Goal: Information Seeking & Learning: Learn about a topic

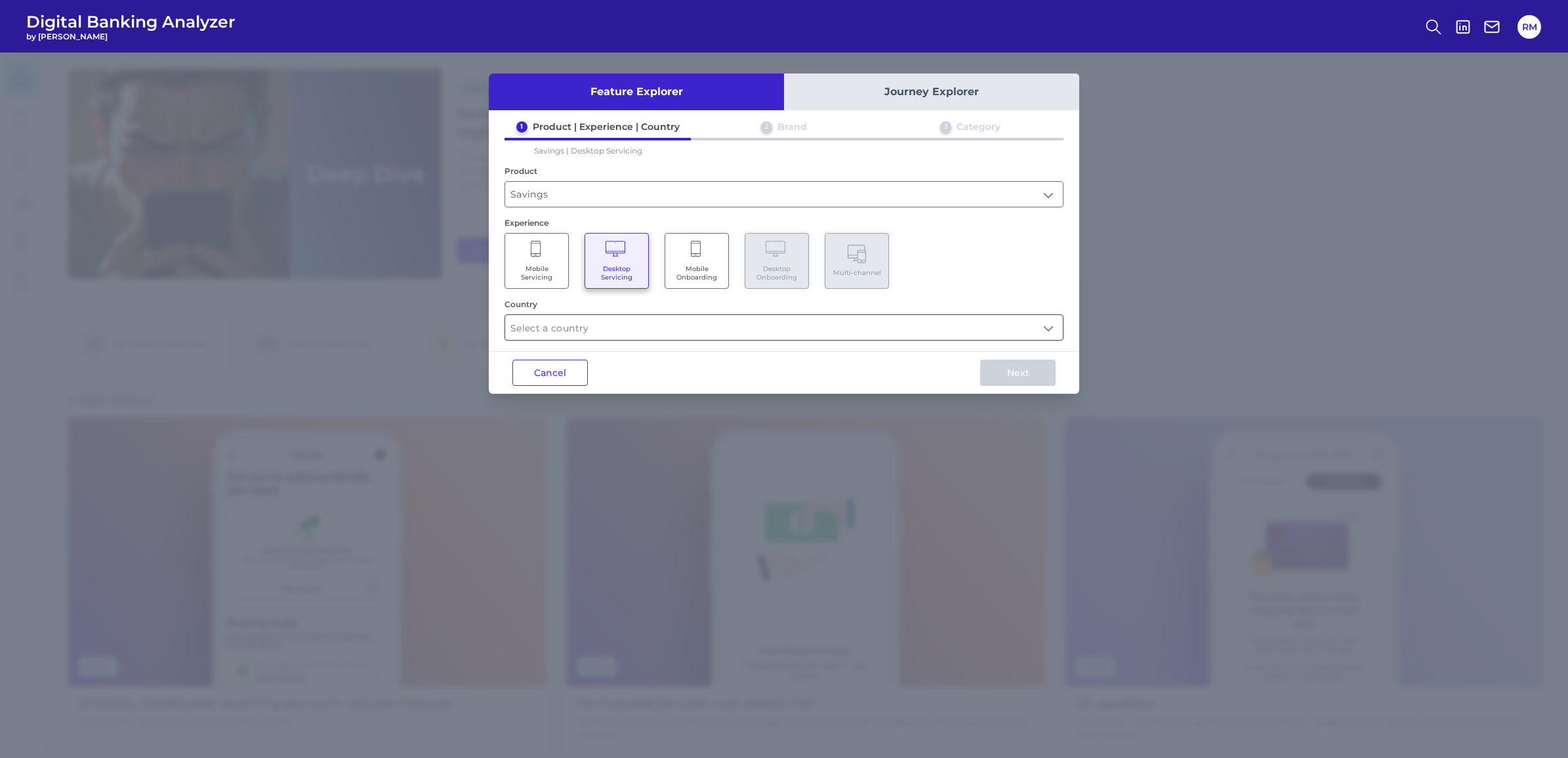
click at [635, 319] on input "text" at bounding box center [784, 327] width 558 height 25
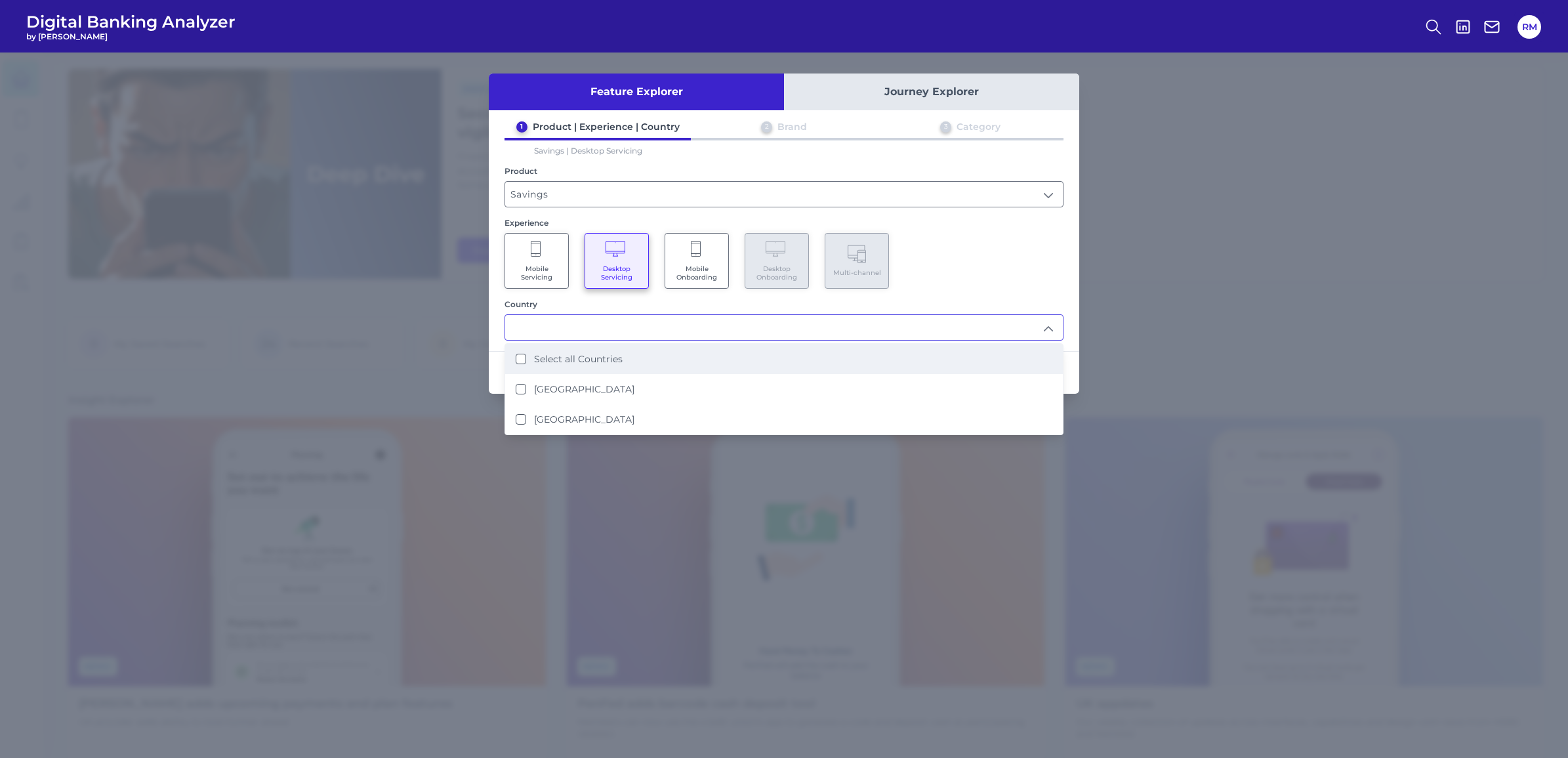
click at [592, 358] on label "Select all Countries" at bounding box center [578, 359] width 88 height 12
type input "Select all Countries"
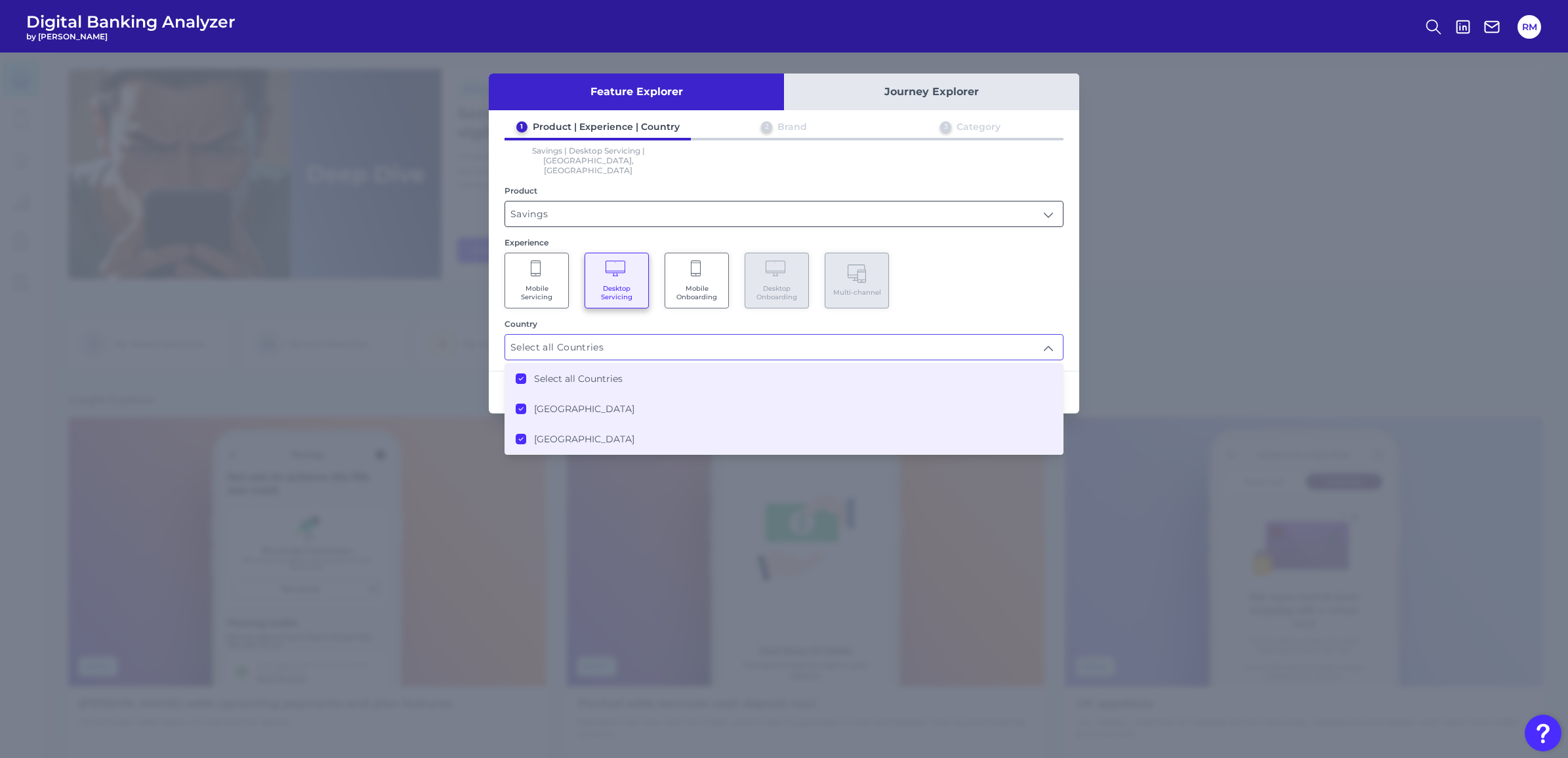
click at [645, 202] on input "Savings" at bounding box center [784, 214] width 558 height 25
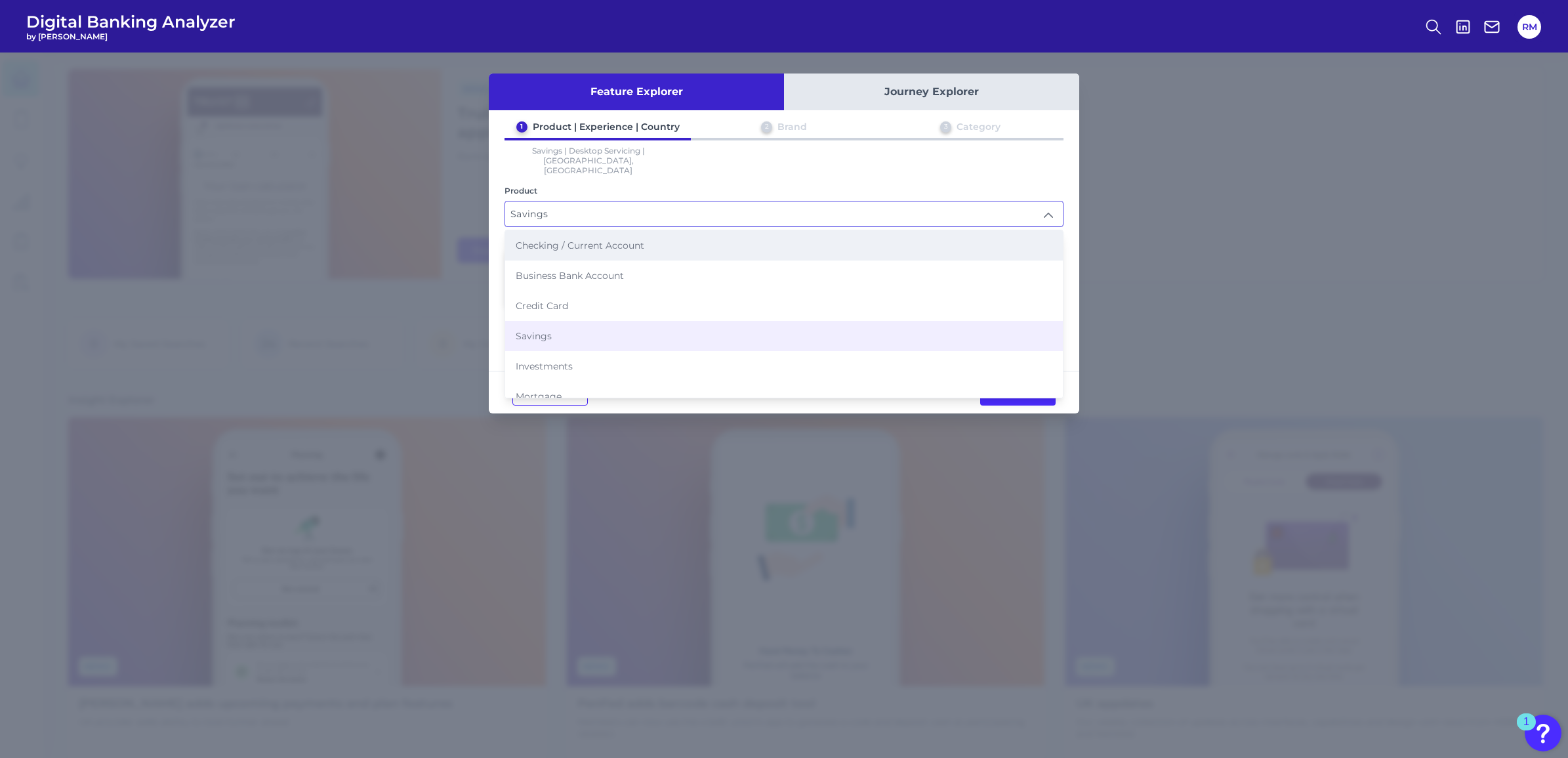
click at [630, 240] on span "Checking / Current Account" at bounding box center [580, 246] width 128 height 12
type input "Checking / Current Account"
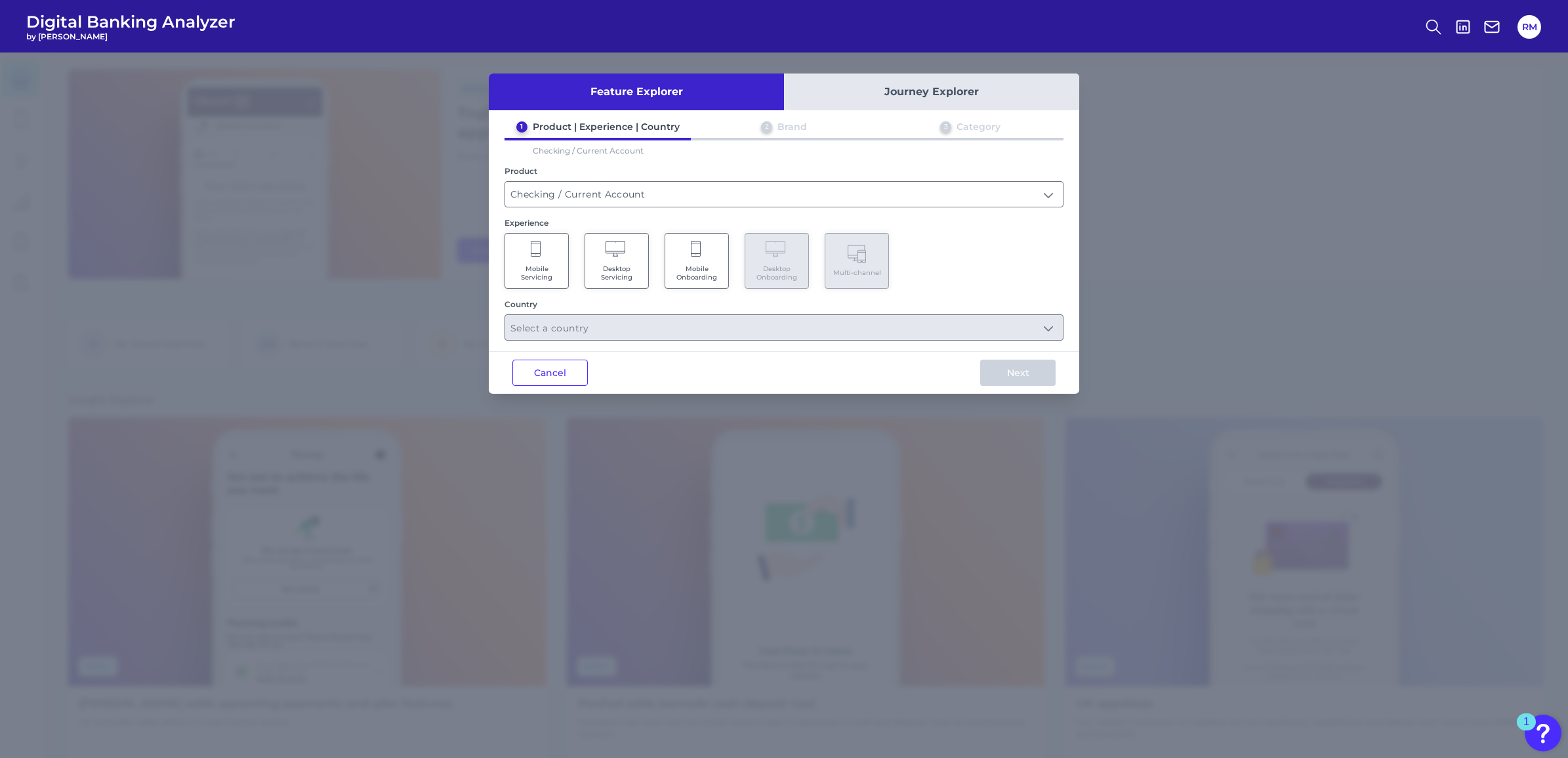
click at [625, 254] on icon at bounding box center [616, 250] width 23 height 19
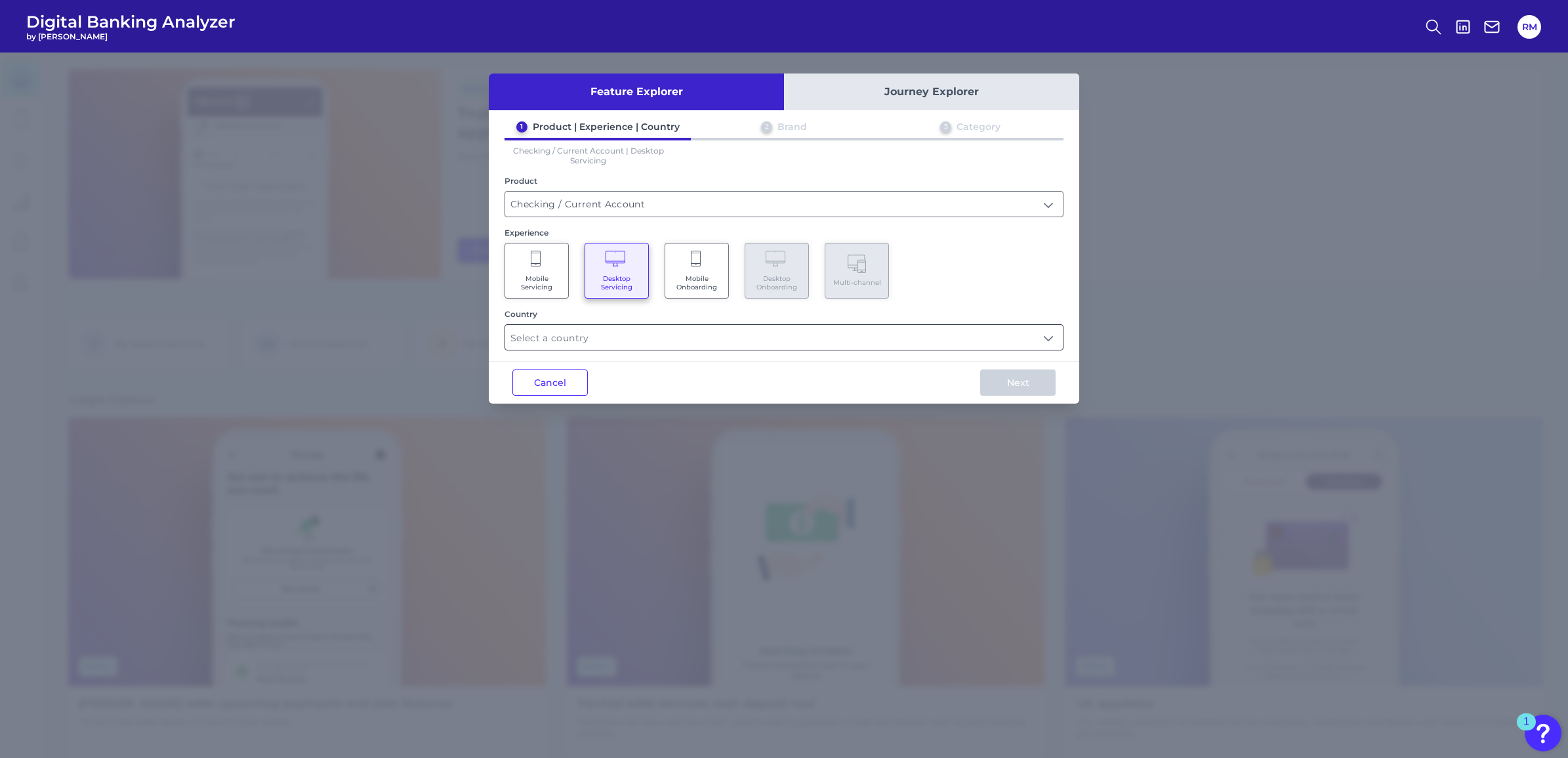
click at [638, 343] on input "text" at bounding box center [784, 337] width 558 height 25
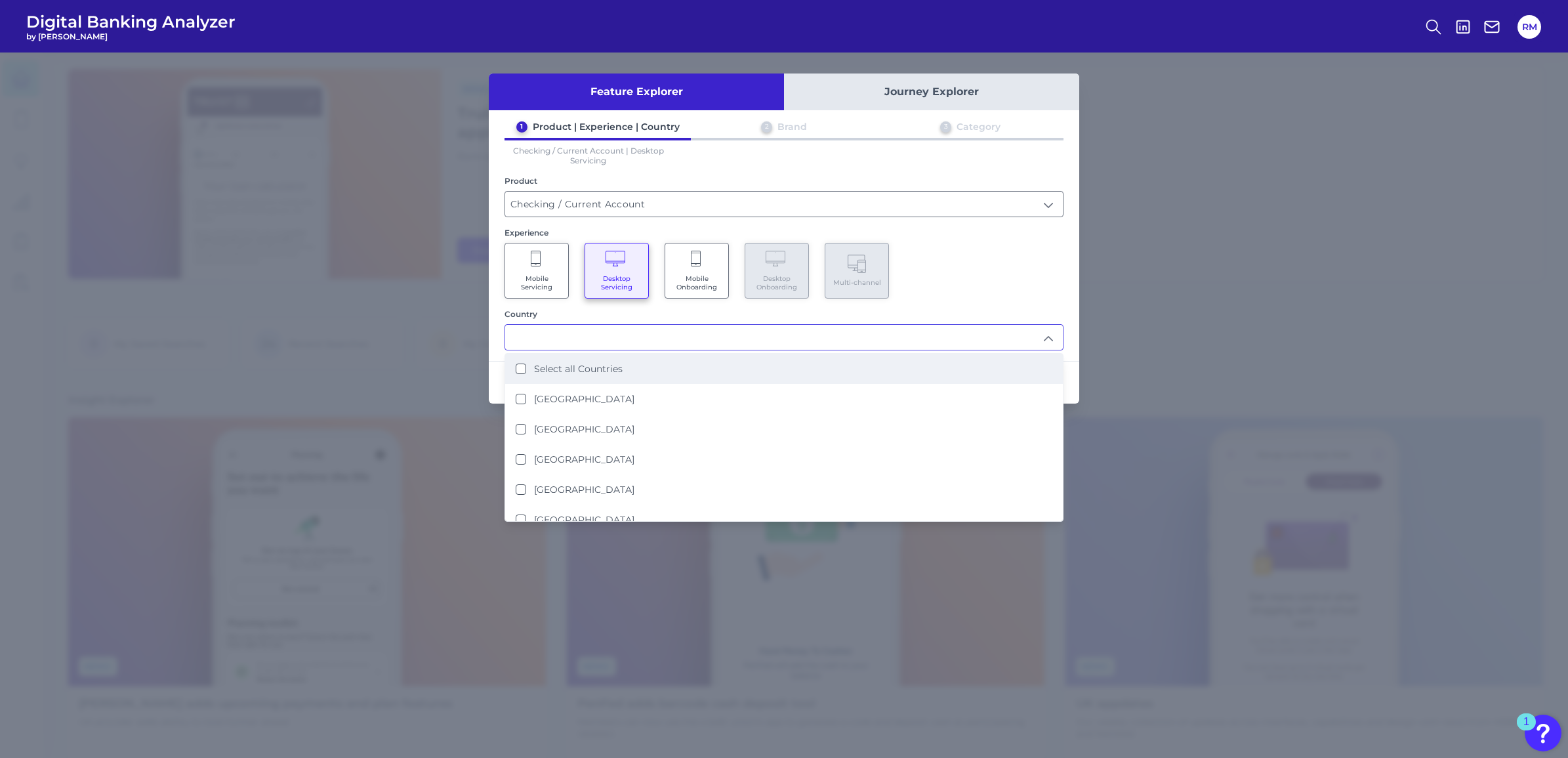
click at [599, 369] on label "Select all Countries" at bounding box center [578, 369] width 88 height 12
type input "Select all Countries"
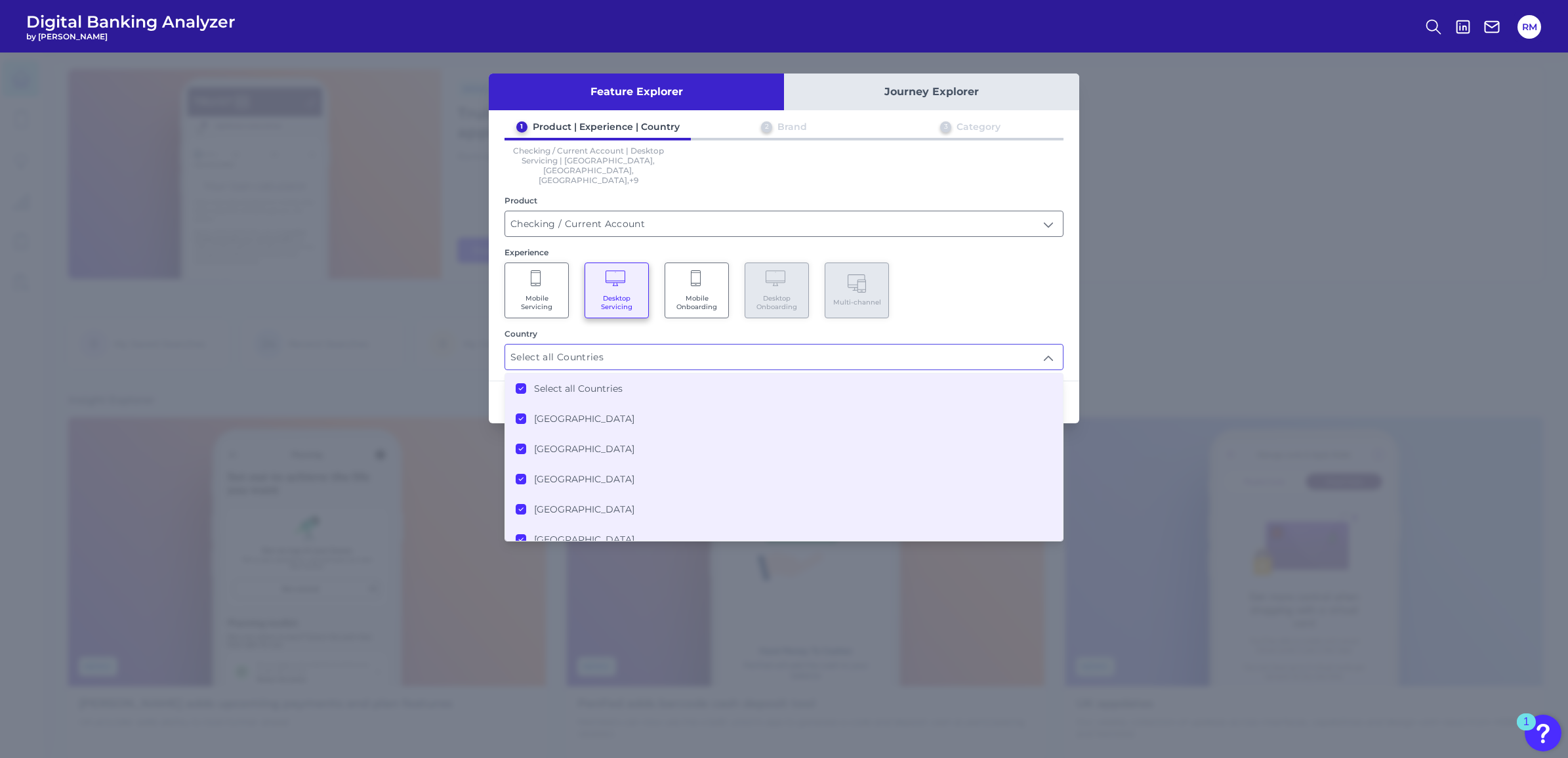
click at [604, 383] on label "Select all Countries" at bounding box center [578, 389] width 88 height 12
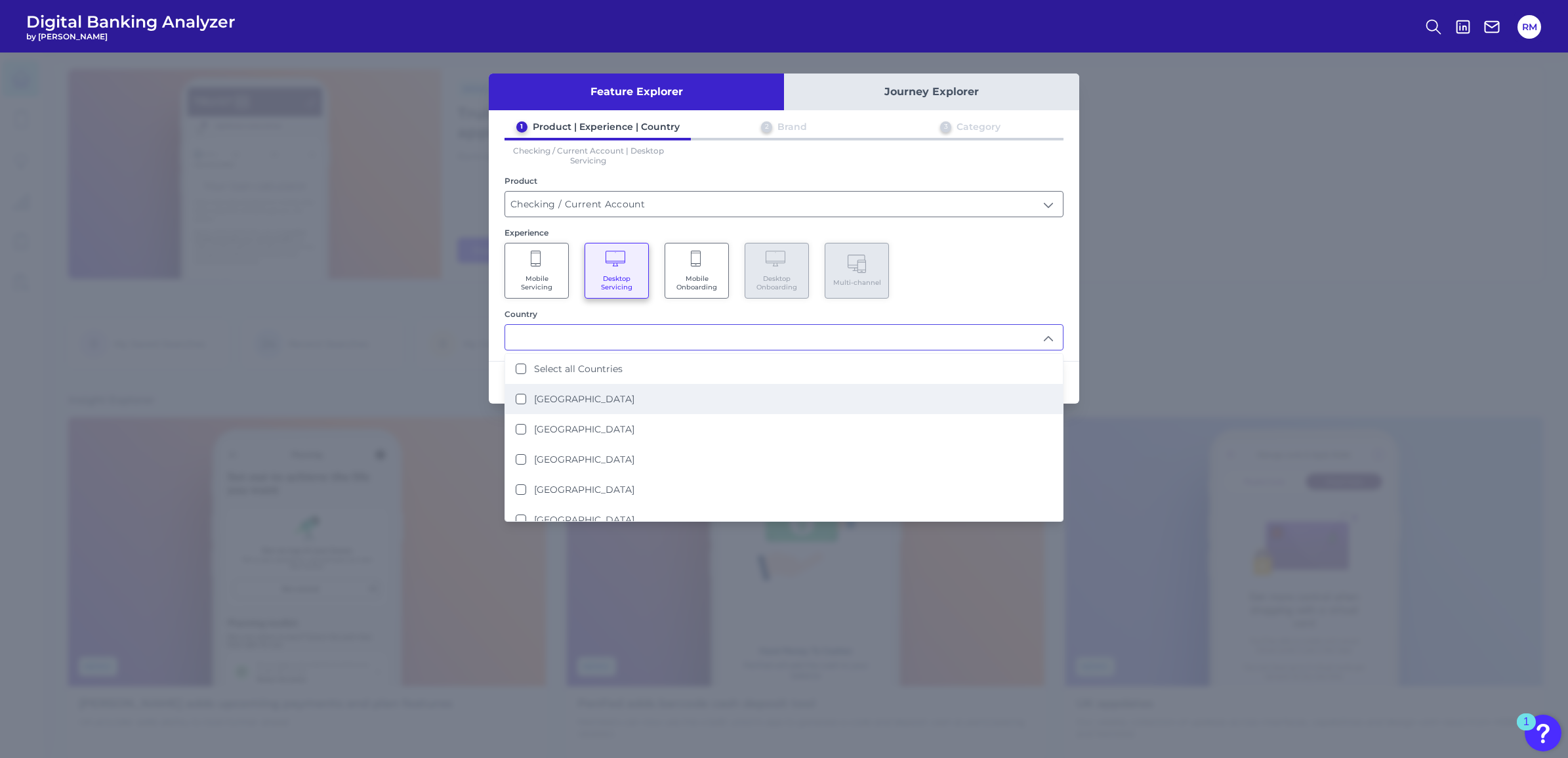
click at [529, 402] on li "[GEOGRAPHIC_DATA]" at bounding box center [784, 398] width 558 height 30
type input "[GEOGRAPHIC_DATA]"
click at [933, 263] on div "Mobile Servicing Desktop Servicing Mobile Onboarding Desktop Onboarding Multi-c…" at bounding box center [784, 271] width 560 height 56
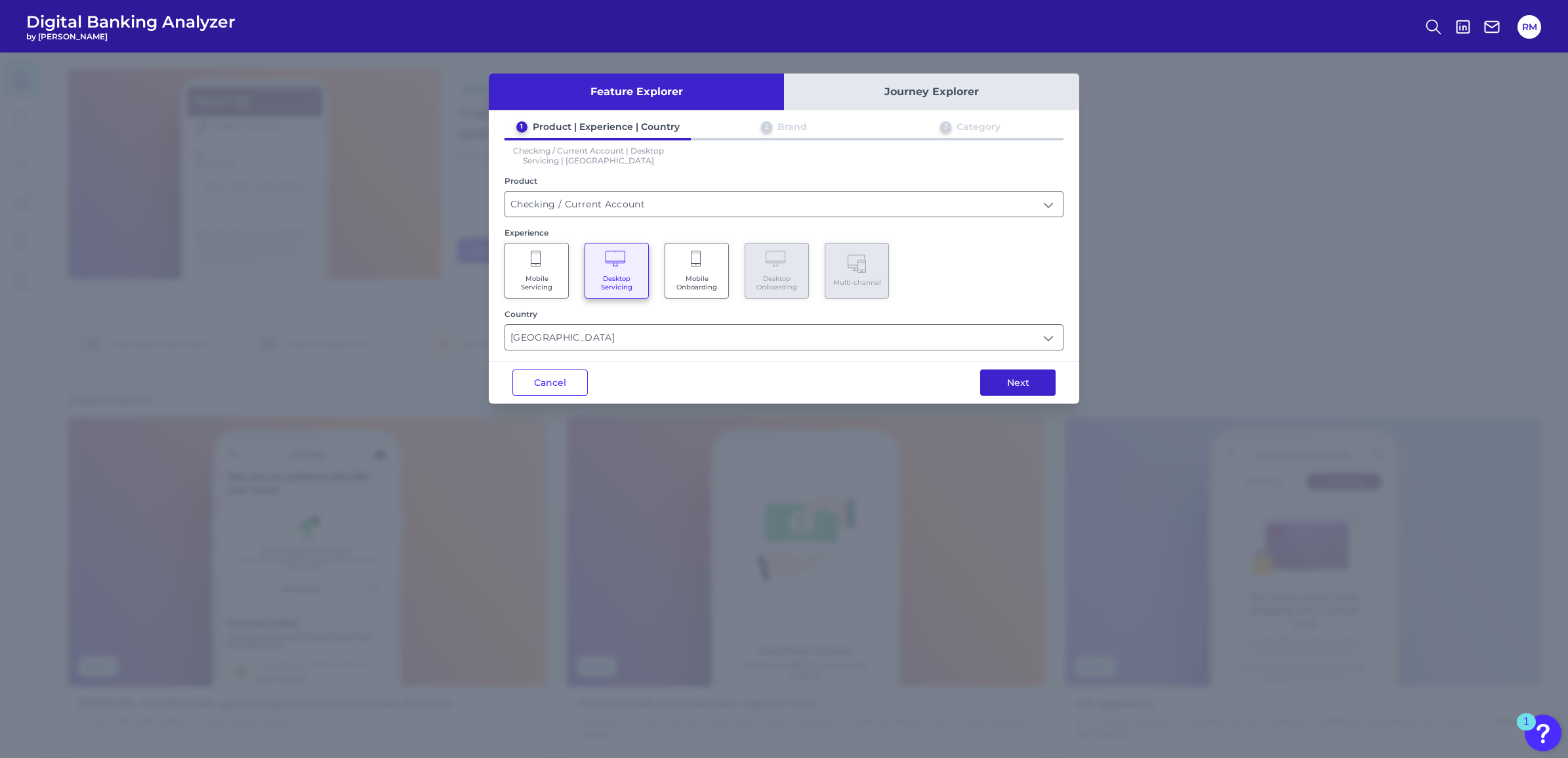
click at [999, 371] on button "Next" at bounding box center [1018, 382] width 76 height 26
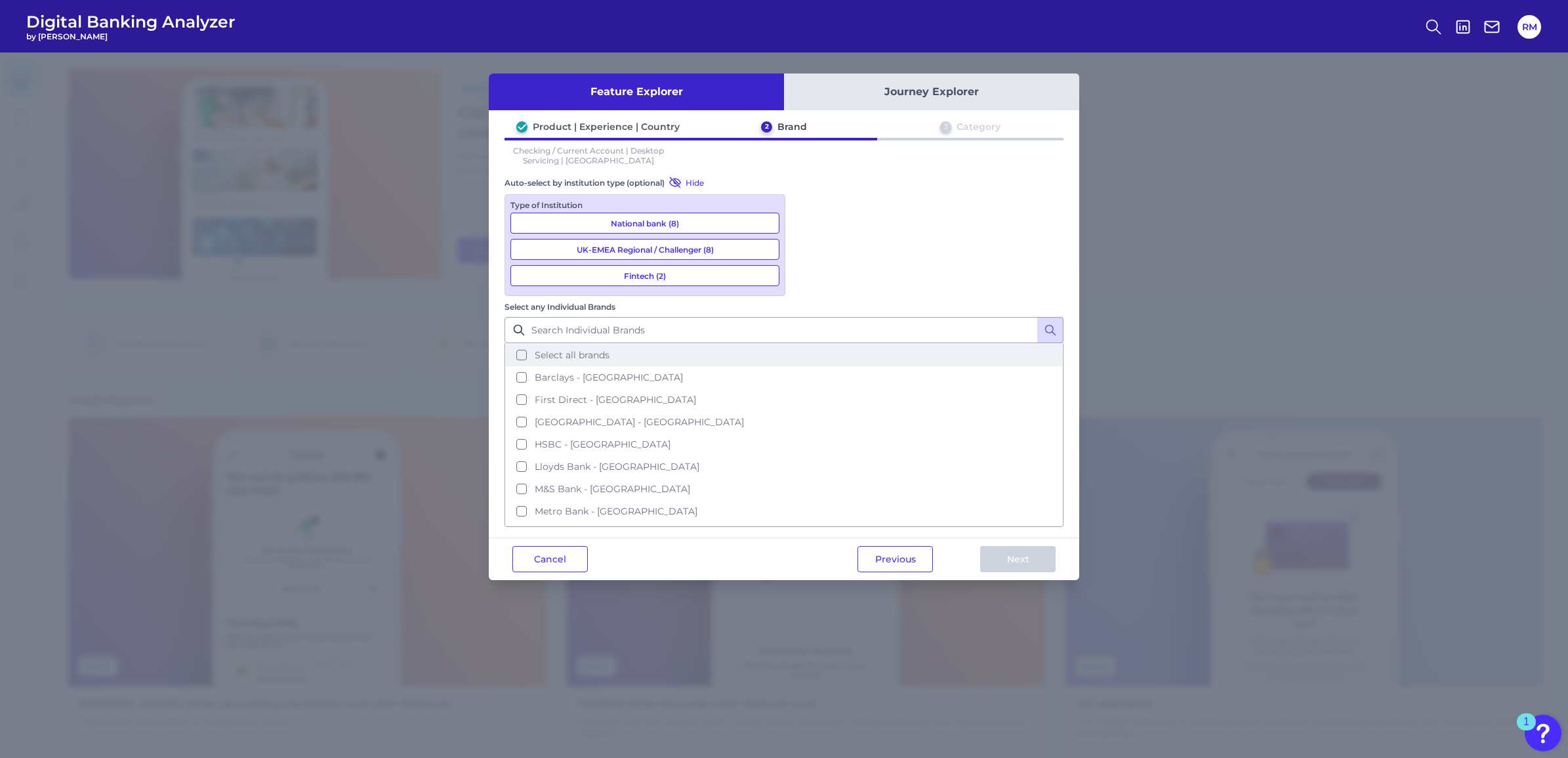
click at [610, 350] on span "Select all brands" at bounding box center [572, 356] width 75 height 12
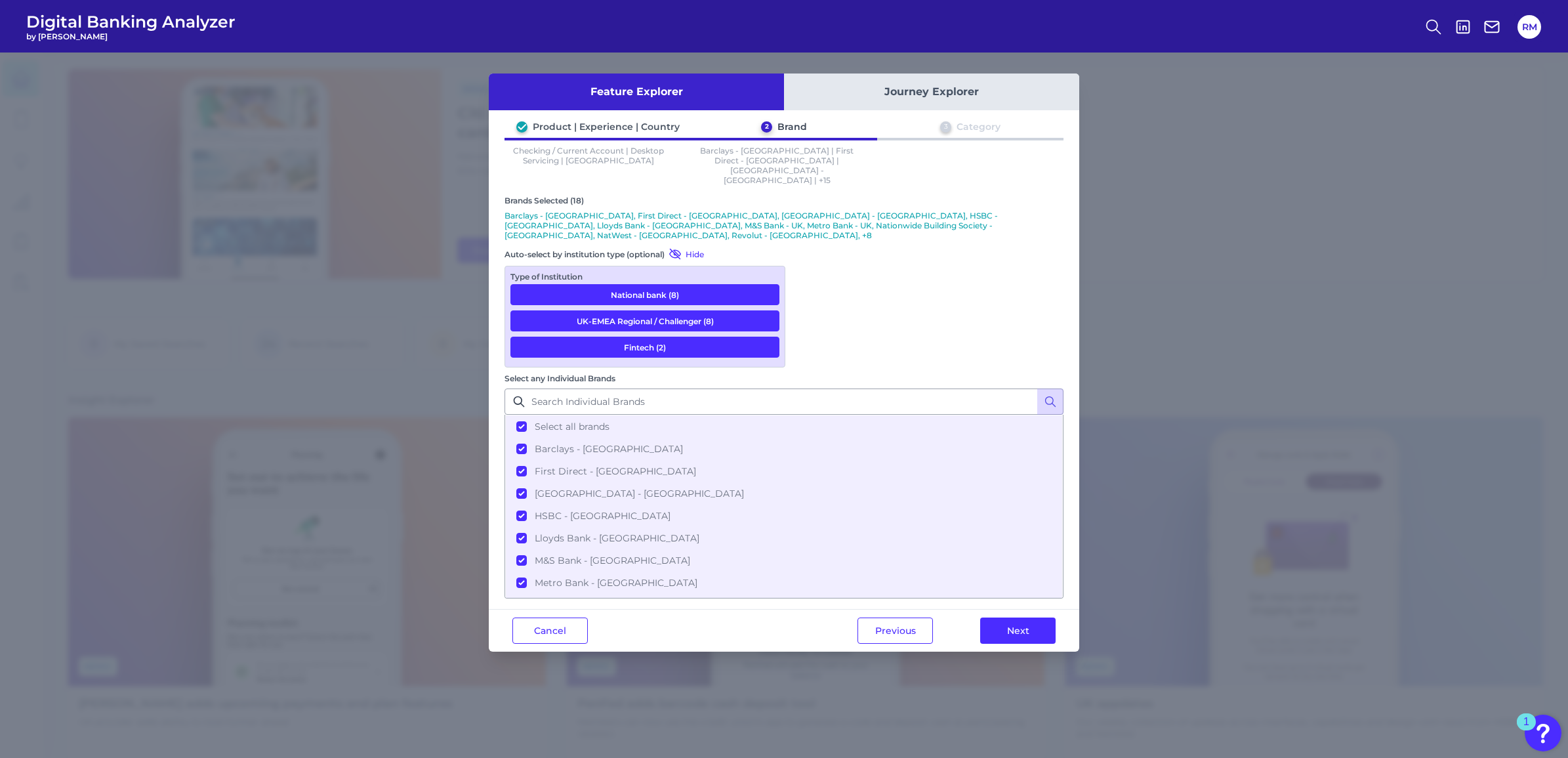
click at [1006, 610] on div "Previous Next" at bounding box center [957, 630] width 246 height 42
click at [1006, 618] on button "Next" at bounding box center [1018, 630] width 76 height 26
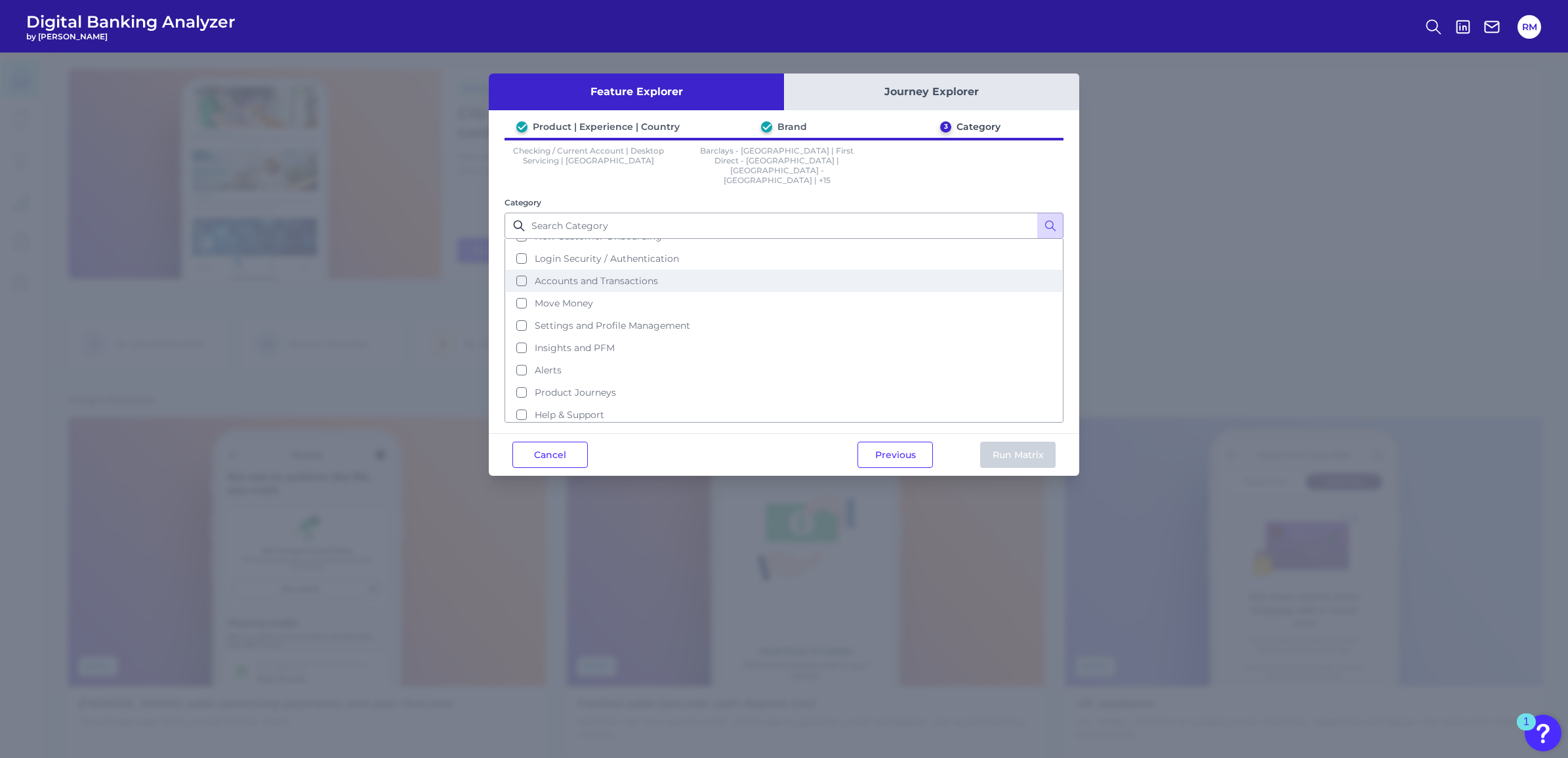
scroll to position [60, 0]
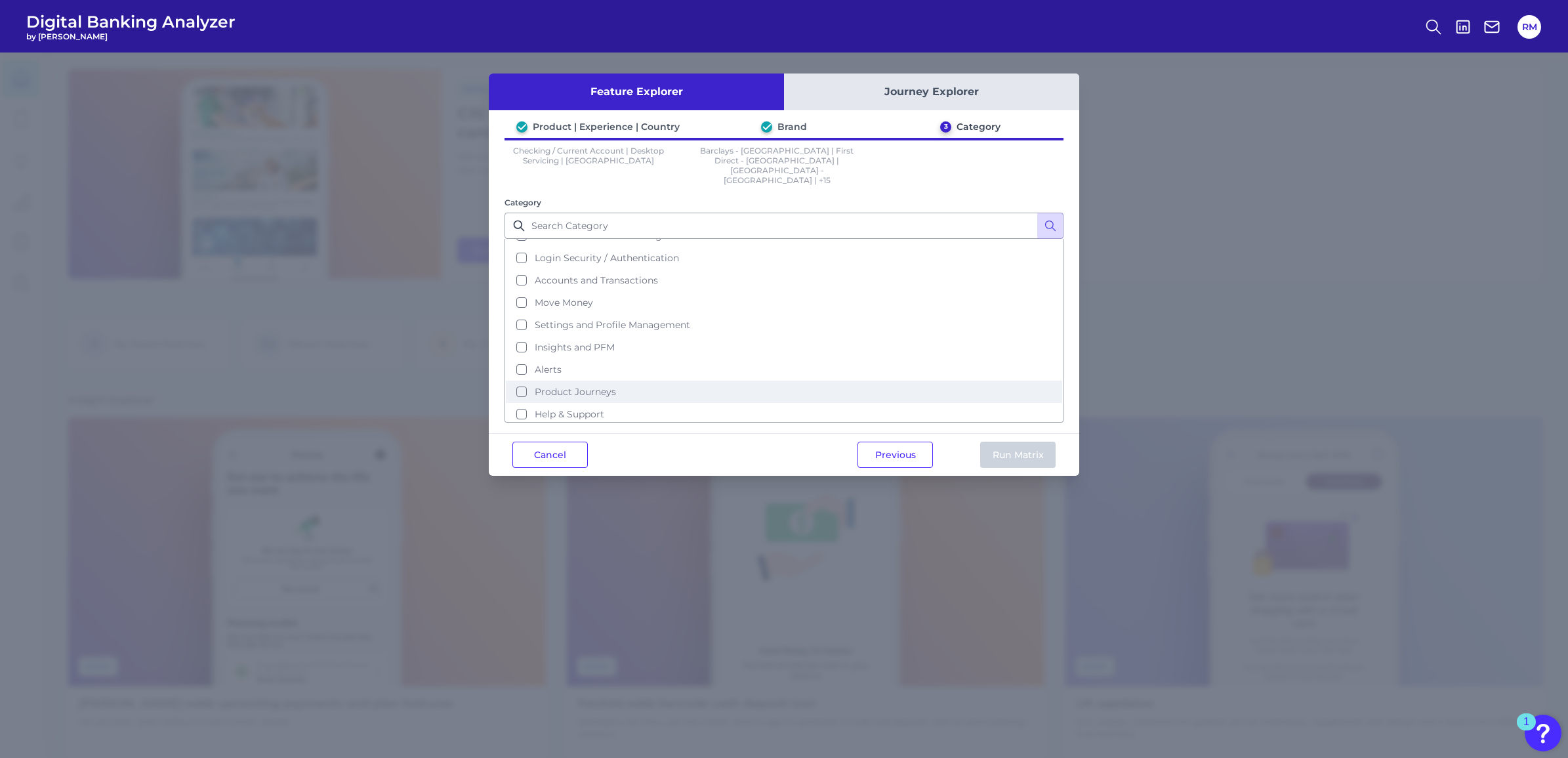
click at [605, 386] on span "Product Journeys" at bounding box center [576, 392] width 82 height 12
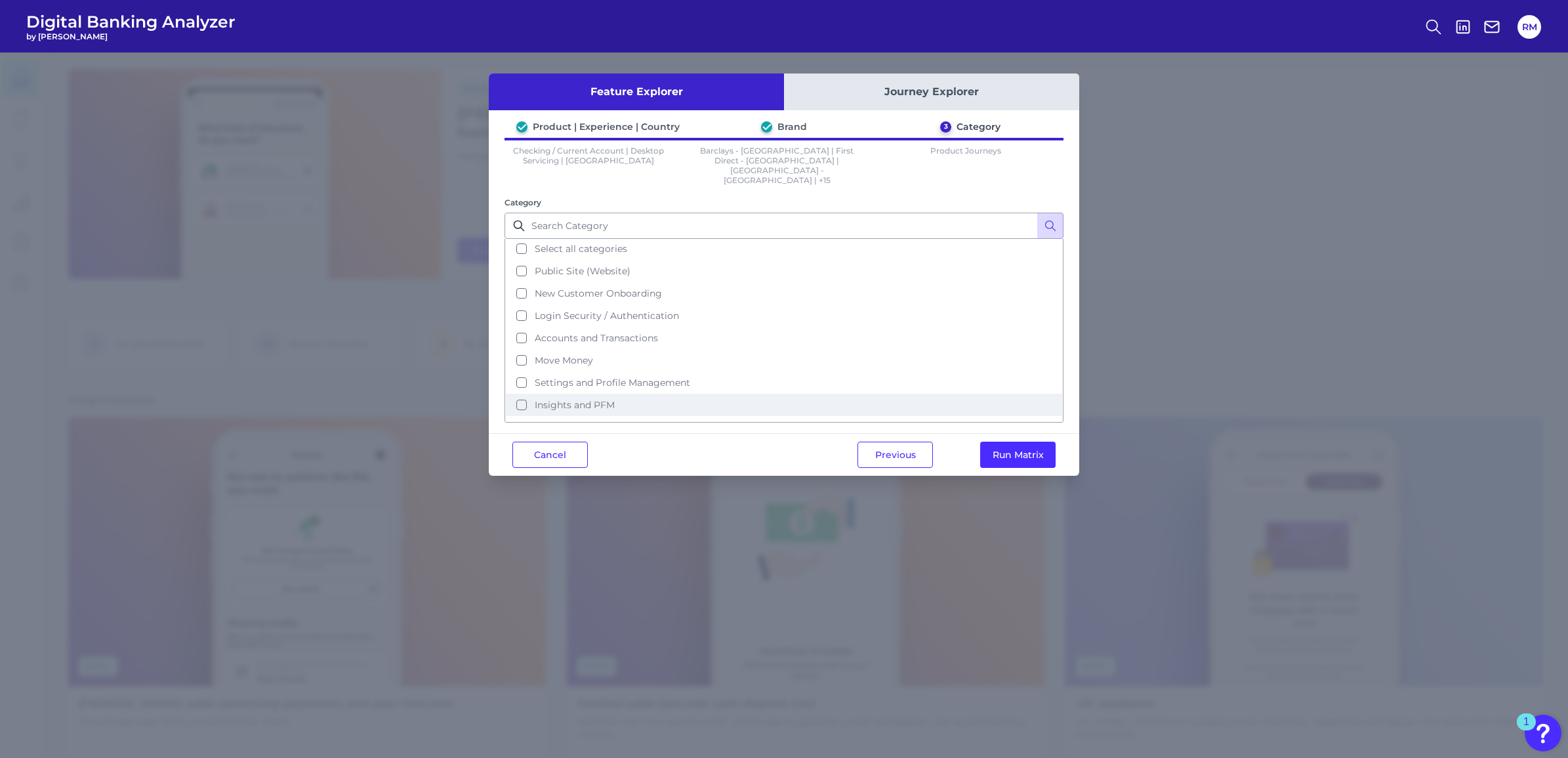
scroll to position [0, 0]
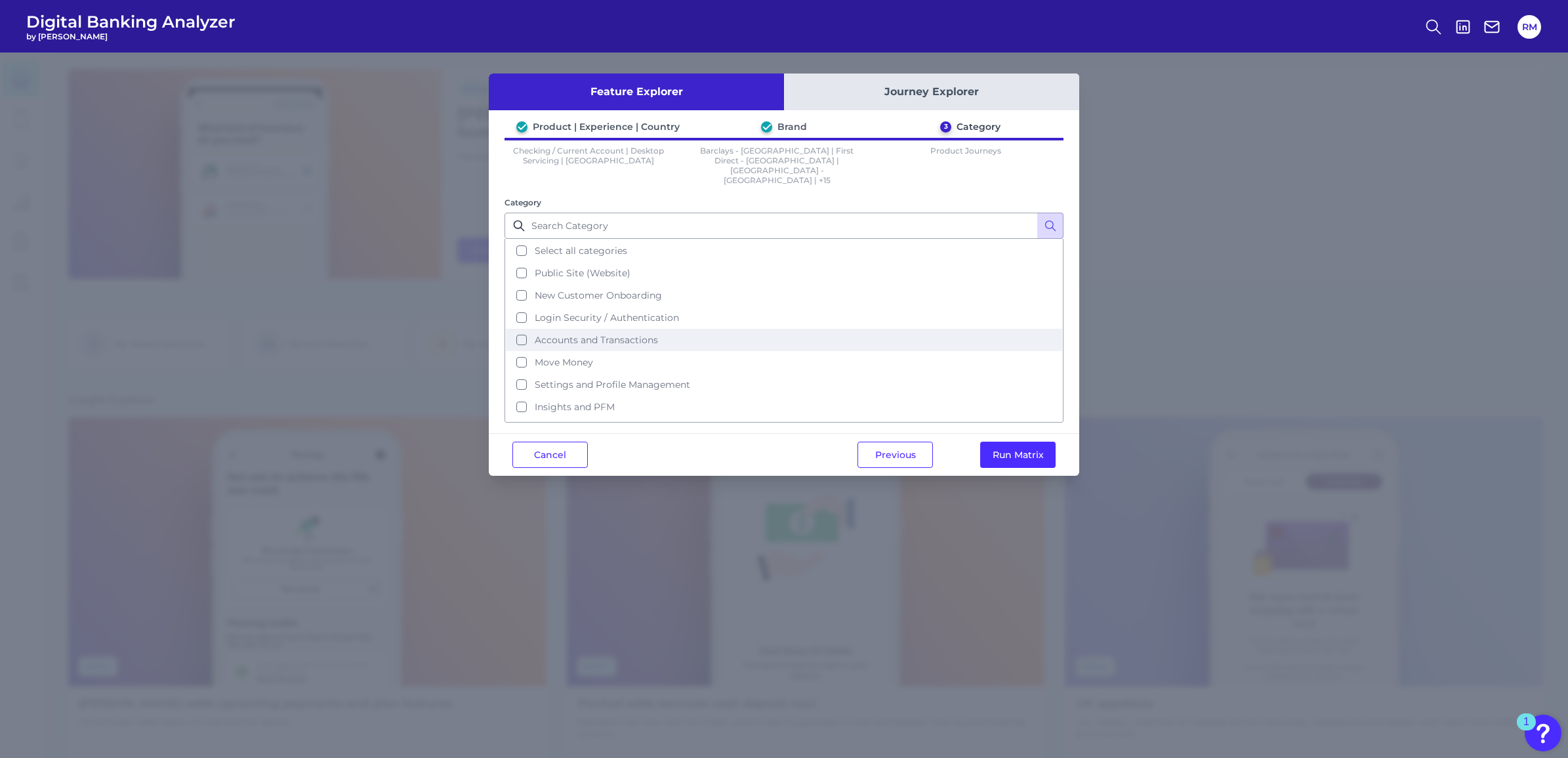
click at [651, 334] on span "Accounts and Transactions" at bounding box center [596, 340] width 123 height 12
click at [998, 442] on button "Run Matrix" at bounding box center [1018, 454] width 76 height 26
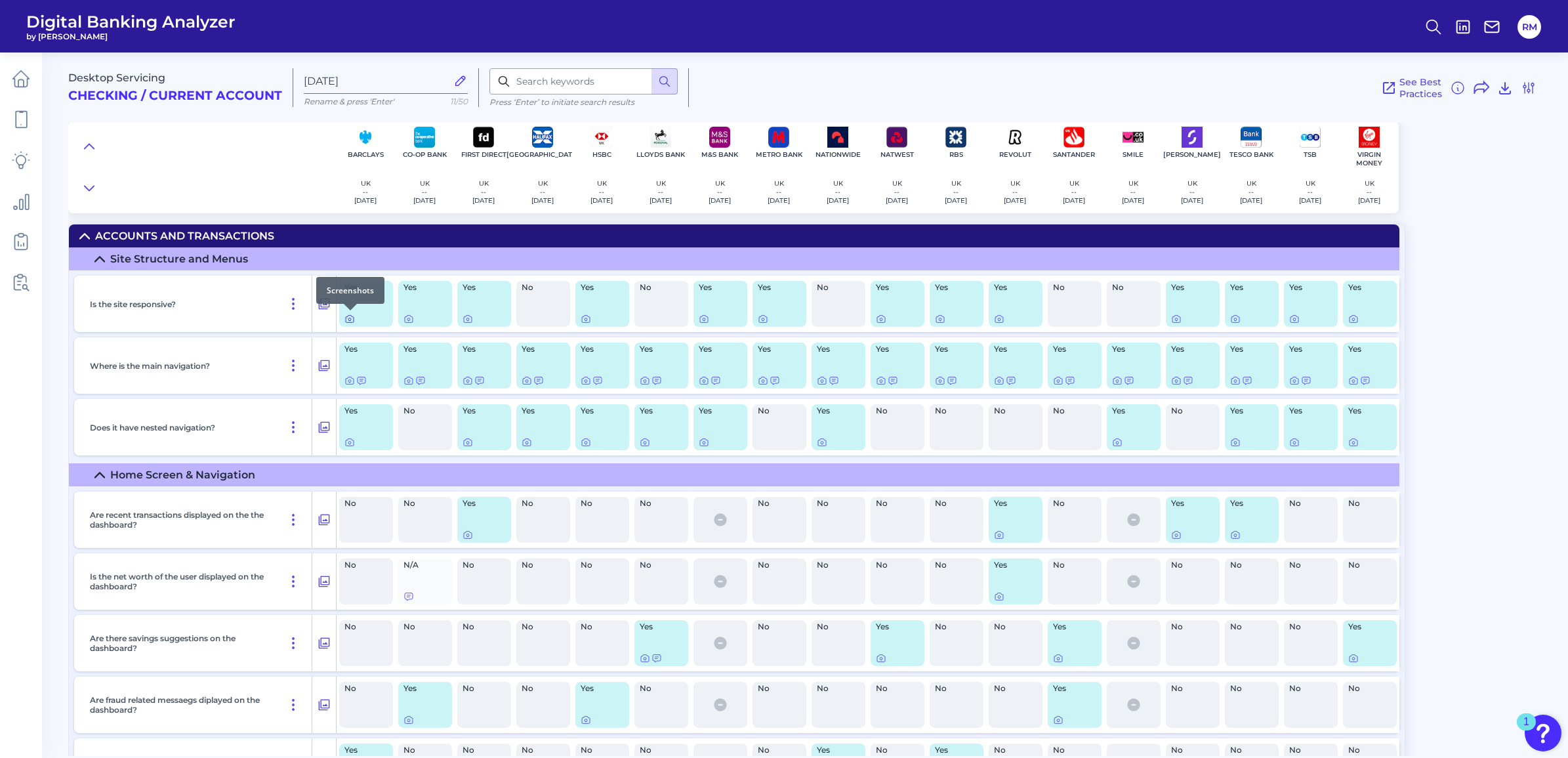
click at [352, 318] on icon at bounding box center [349, 319] width 10 height 10
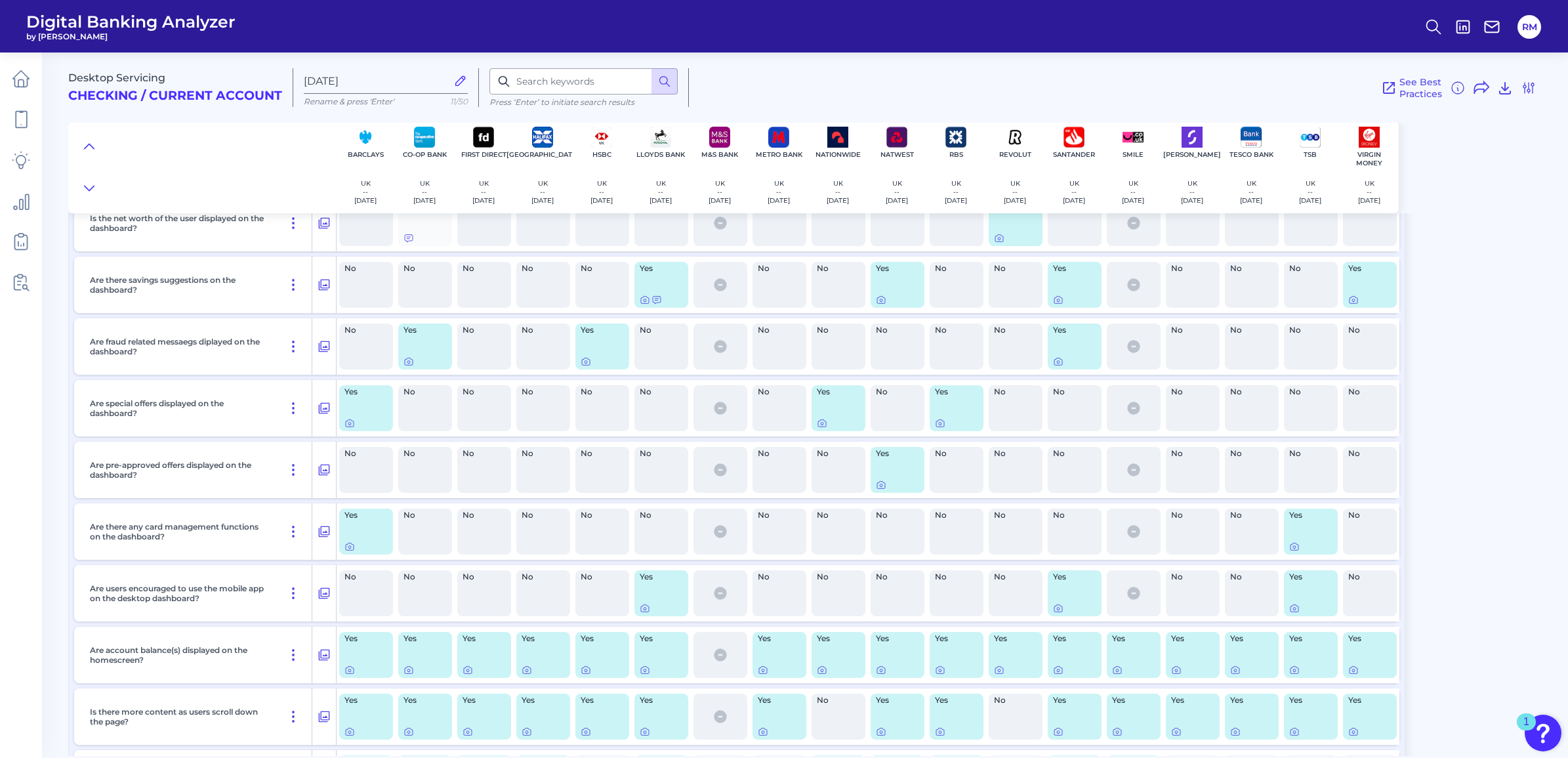
scroll to position [328, 0]
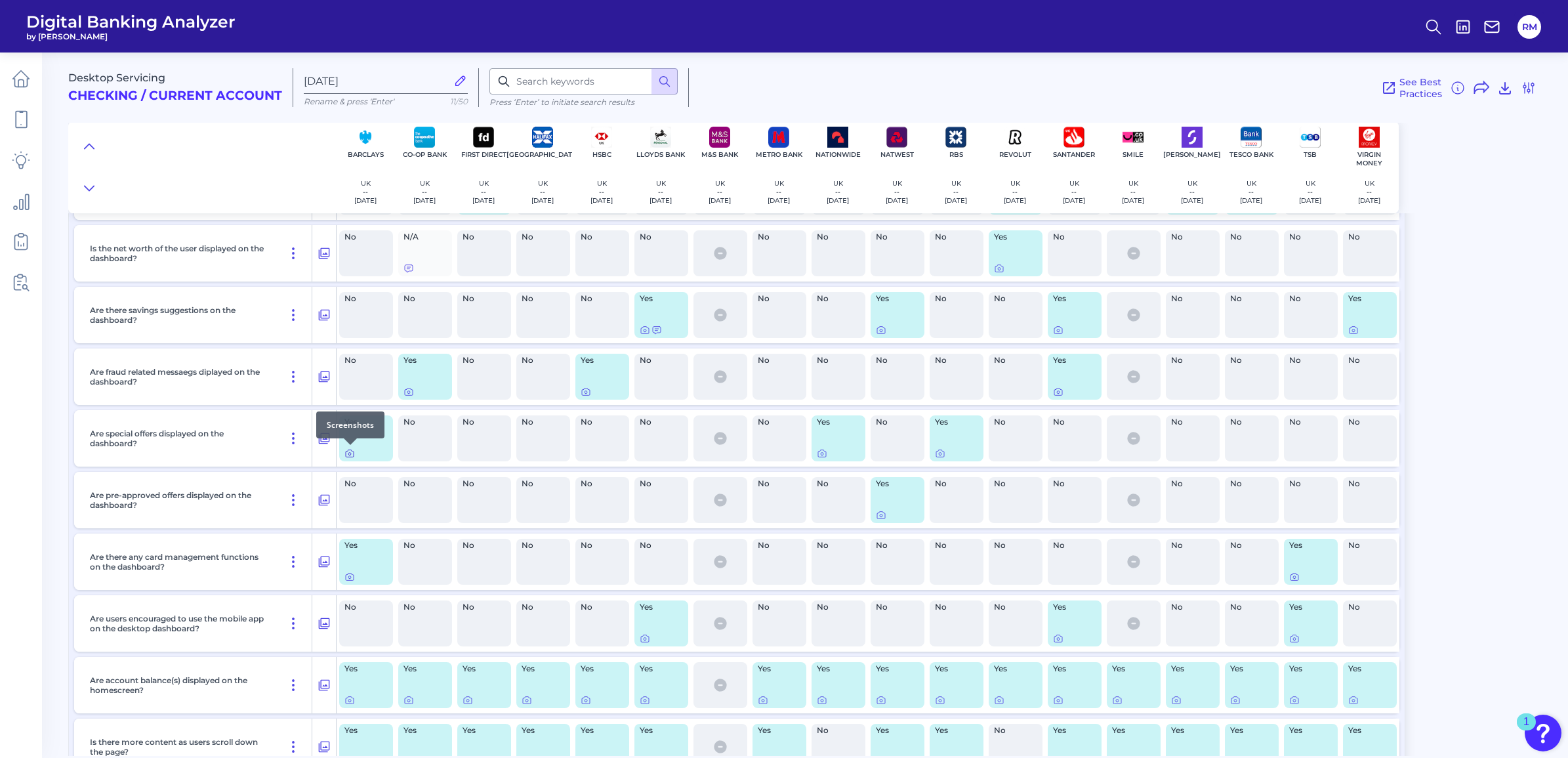
click at [346, 452] on icon at bounding box center [349, 453] width 10 height 10
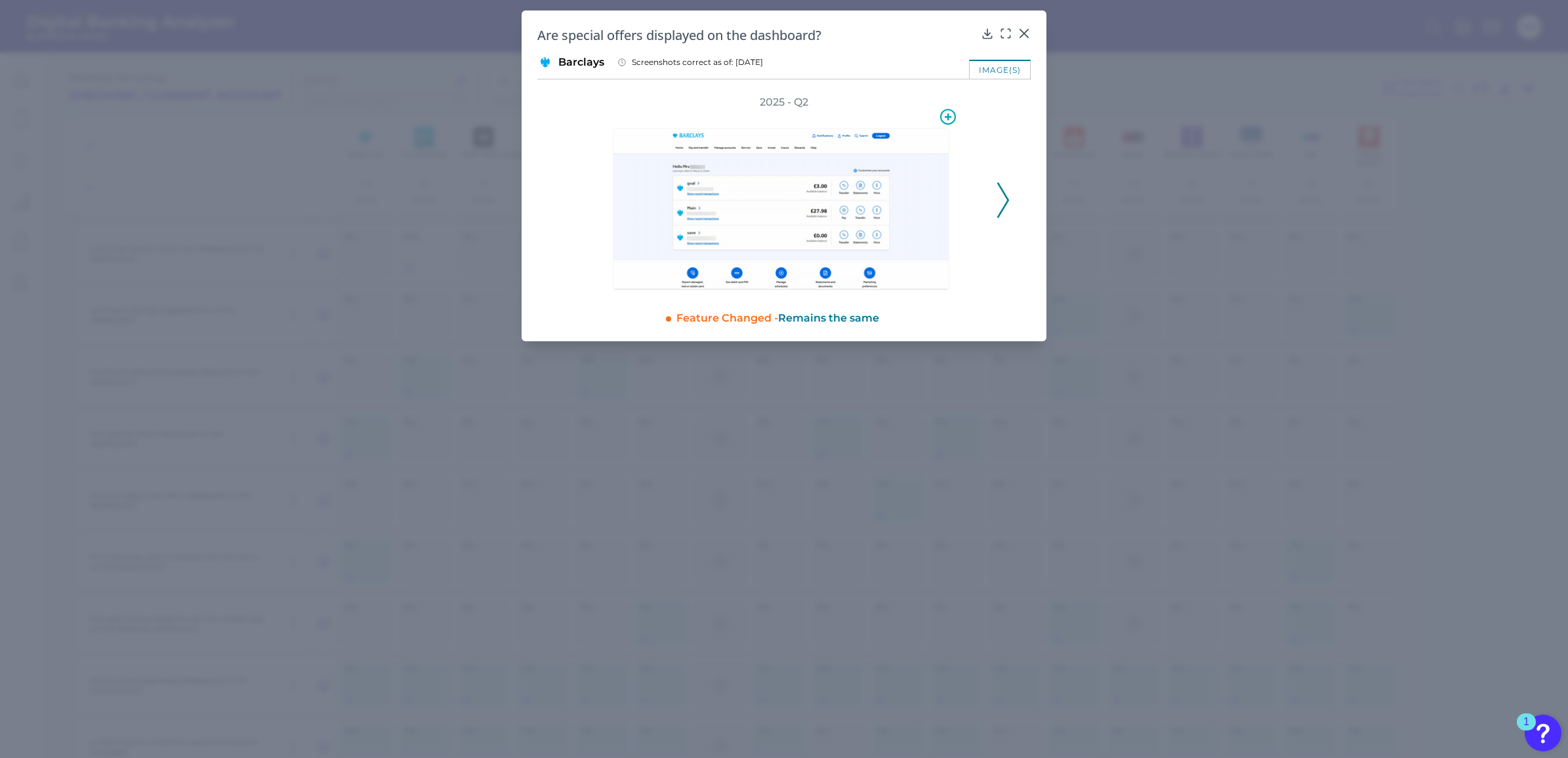
click at [861, 208] on img at bounding box center [781, 208] width 337 height 162
click at [935, 123] on div at bounding box center [785, 200] width 344 height 180
click at [948, 111] on icon at bounding box center [948, 117] width 16 height 16
click at [948, 114] on icon at bounding box center [948, 117] width 10 height 10
click at [948, 114] on icon at bounding box center [948, 117] width 7 height 7
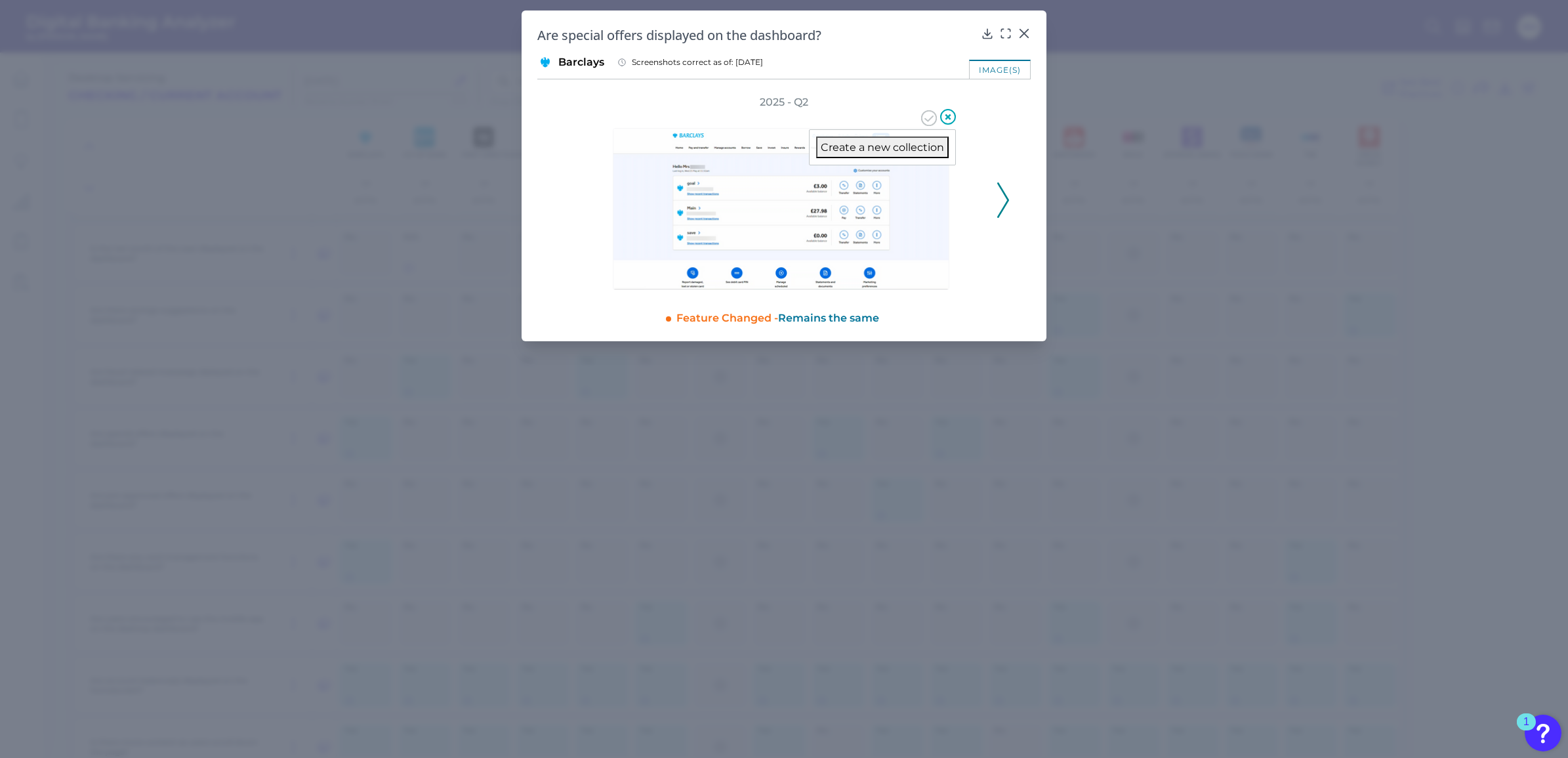
click at [824, 217] on img at bounding box center [781, 208] width 337 height 162
click at [834, 189] on img at bounding box center [781, 208] width 337 height 162
click at [743, 226] on img at bounding box center [781, 208] width 337 height 162
click at [946, 307] on div "Feature Changed - Remains the same" at bounding box center [854, 316] width 355 height 20
click at [990, 67] on div "image(s)" at bounding box center [1000, 69] width 62 height 19
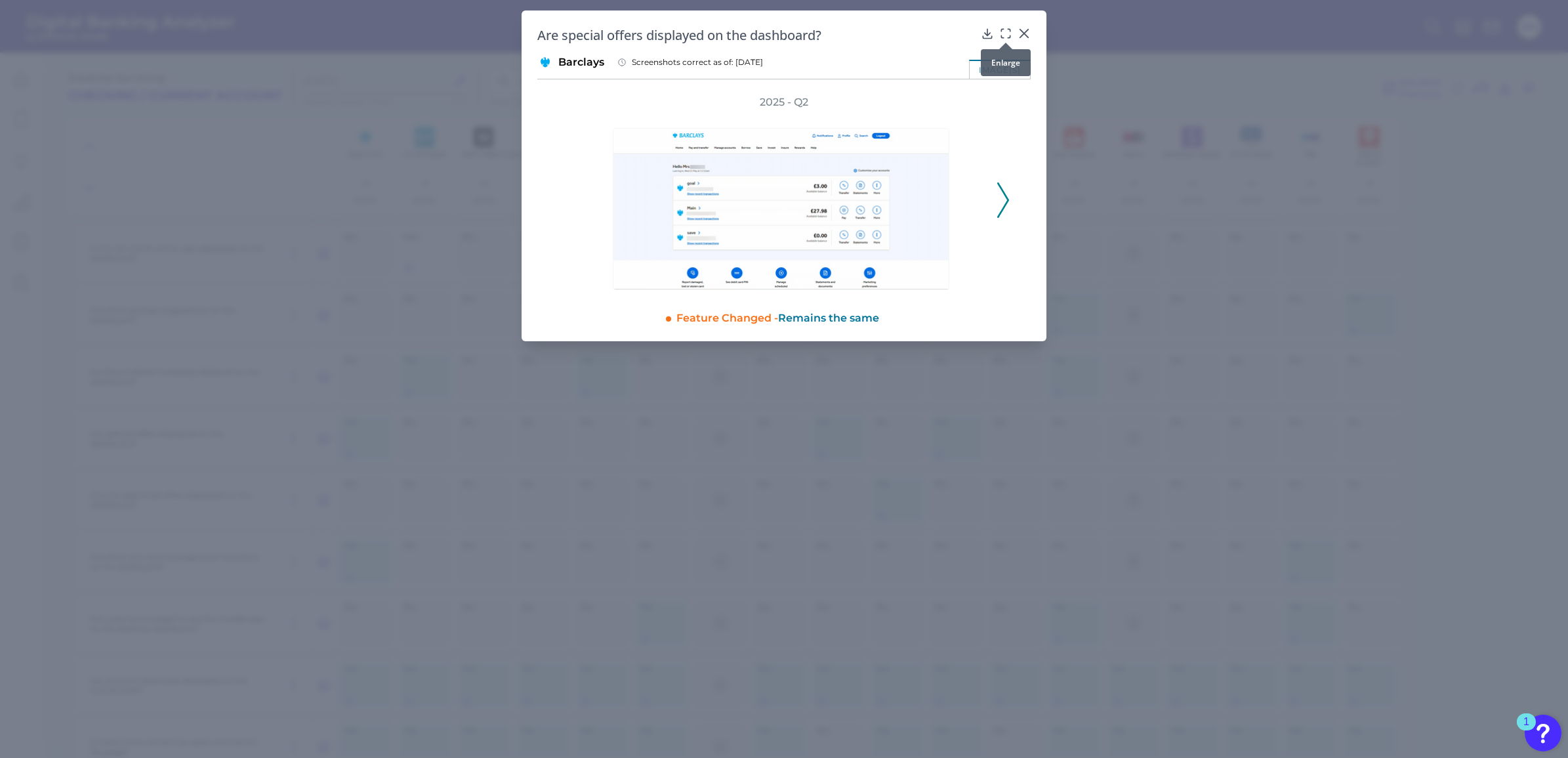
click at [1008, 33] on icon at bounding box center [1005, 33] width 13 height 13
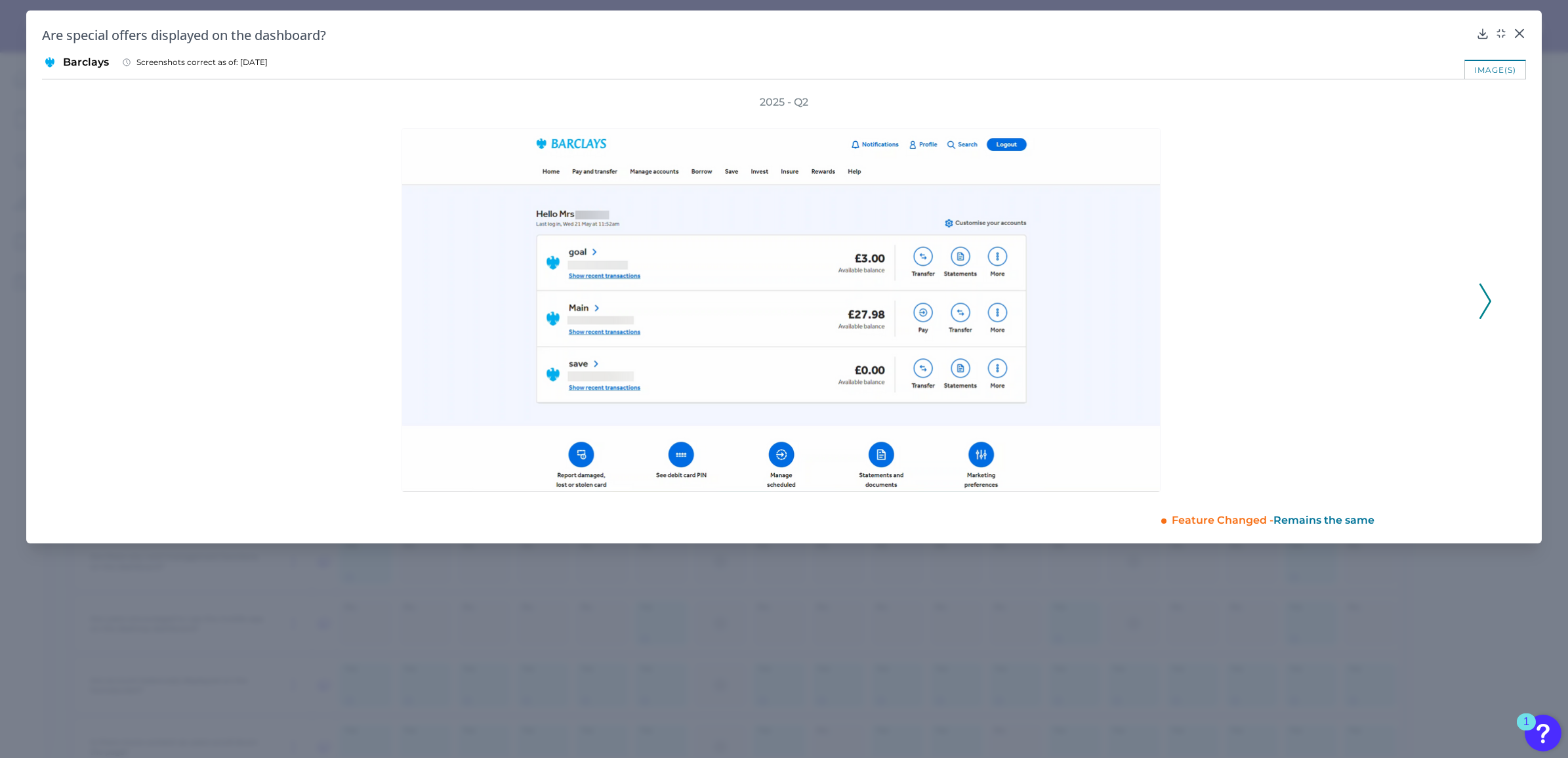
click at [1299, 299] on div at bounding box center [784, 301] width 1372 height 383
click at [1497, 299] on div "2025 - Q2" at bounding box center [784, 294] width 1485 height 397
click at [1493, 299] on div "2025 - Q2" at bounding box center [784, 294] width 1485 height 397
click at [1482, 289] on icon at bounding box center [1486, 301] width 12 height 36
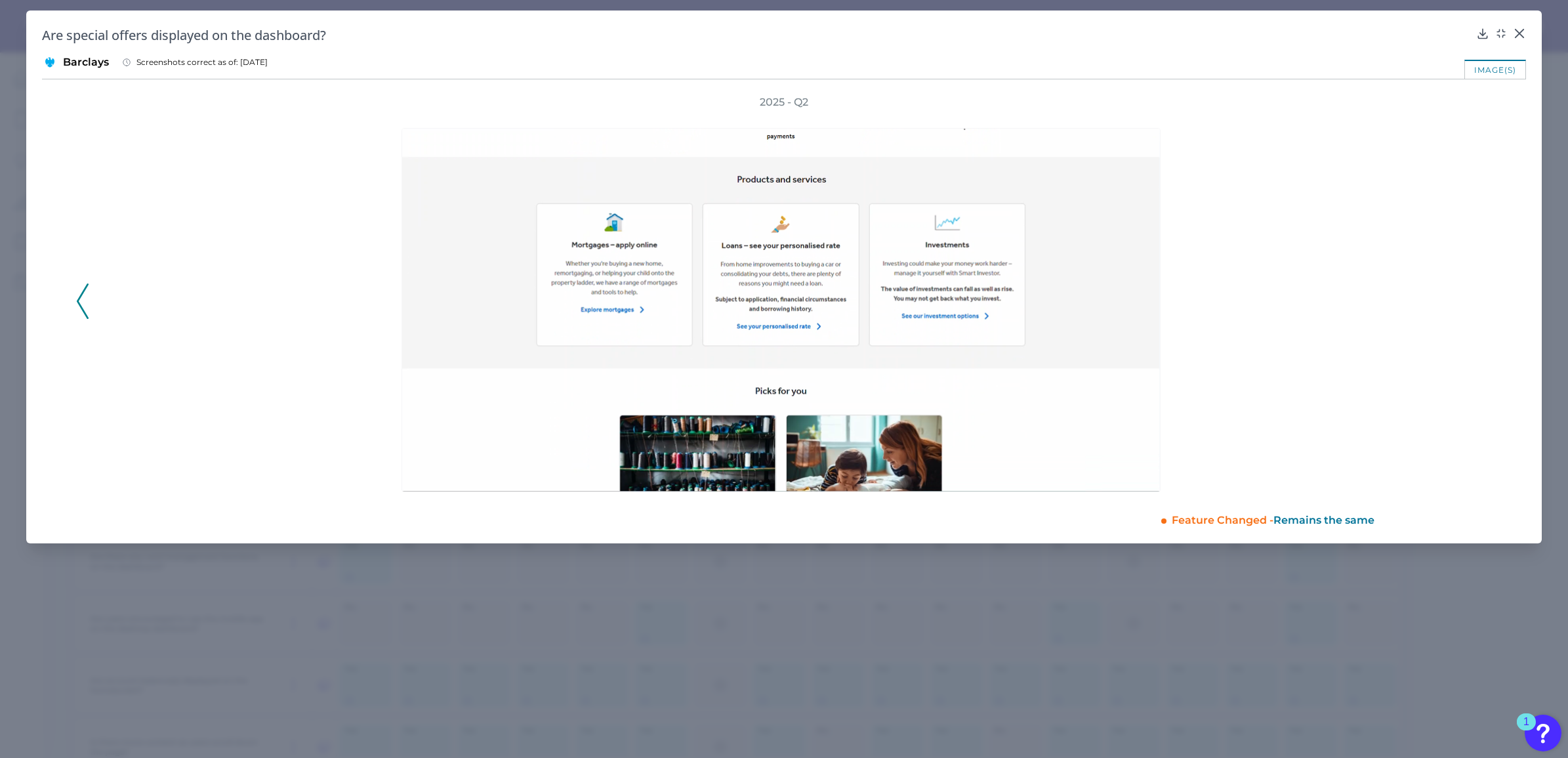
click at [1482, 289] on div "2025 - Q2" at bounding box center [784, 294] width 1416 height 397
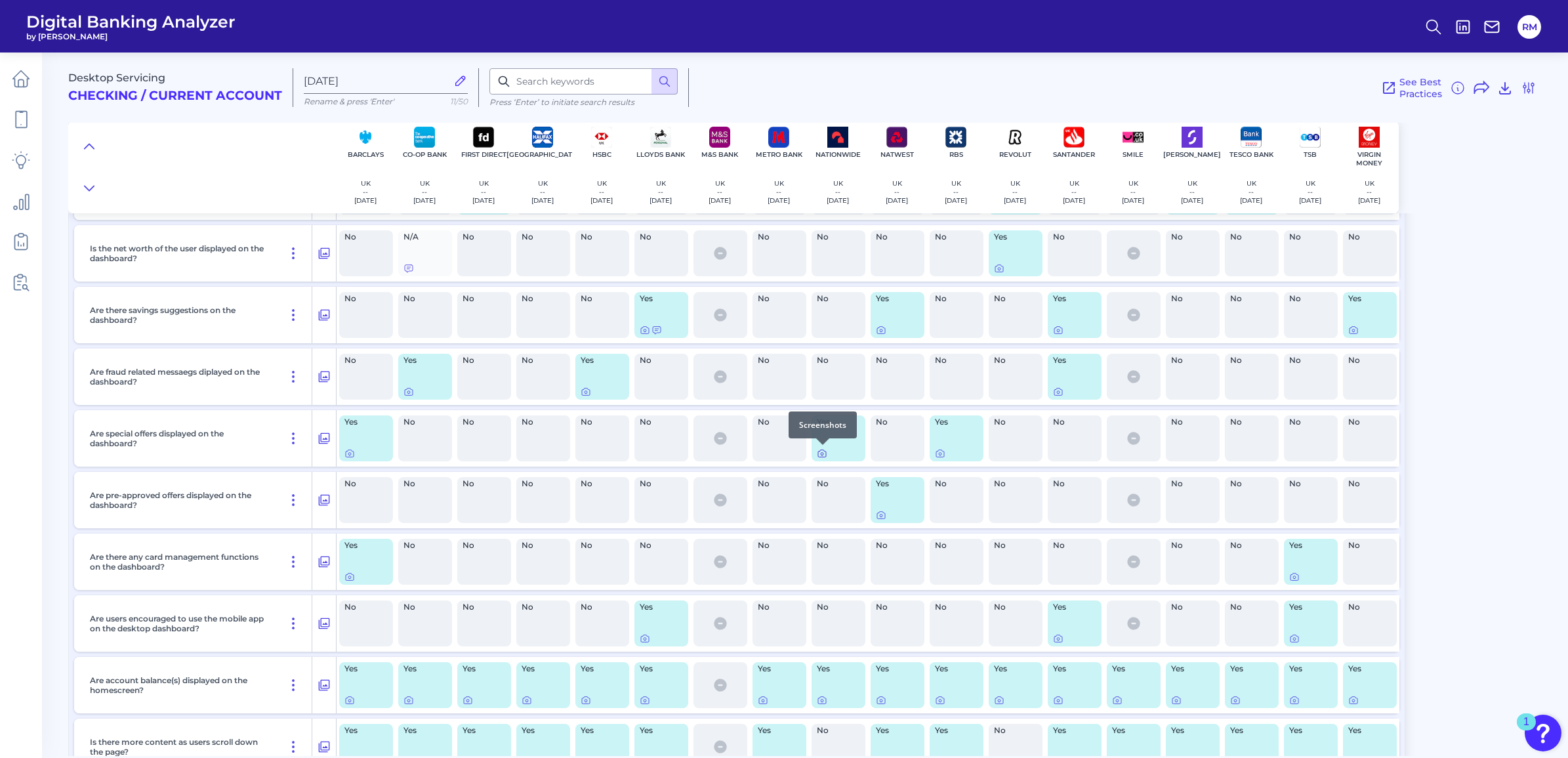
click at [818, 453] on icon at bounding box center [821, 453] width 8 height 7
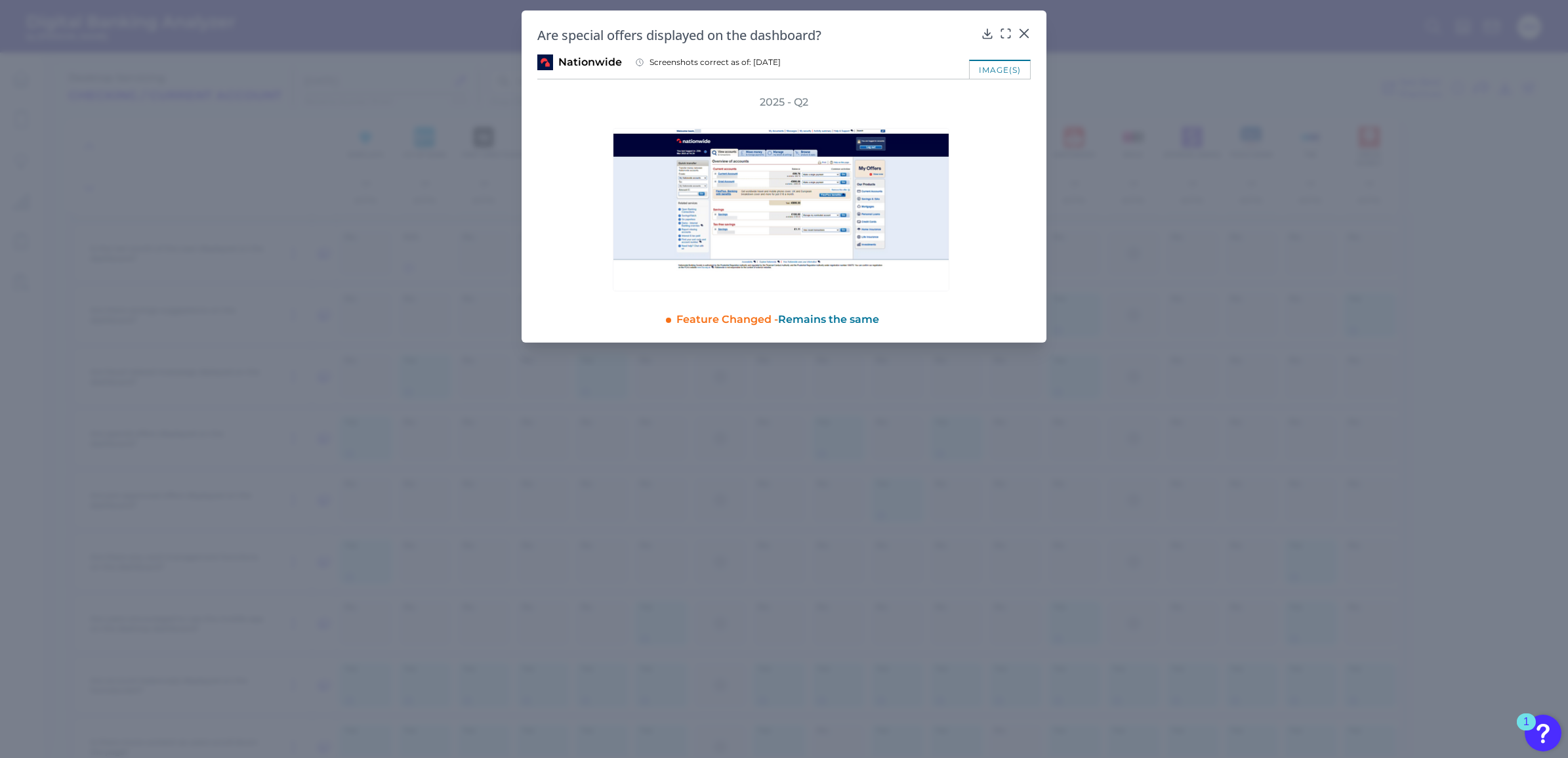
click at [1021, 63] on div "image(s)" at bounding box center [1000, 69] width 62 height 19
click at [1003, 36] on div at bounding box center [1005, 42] width 13 height 13
click at [1008, 34] on icon at bounding box center [1005, 33] width 13 height 13
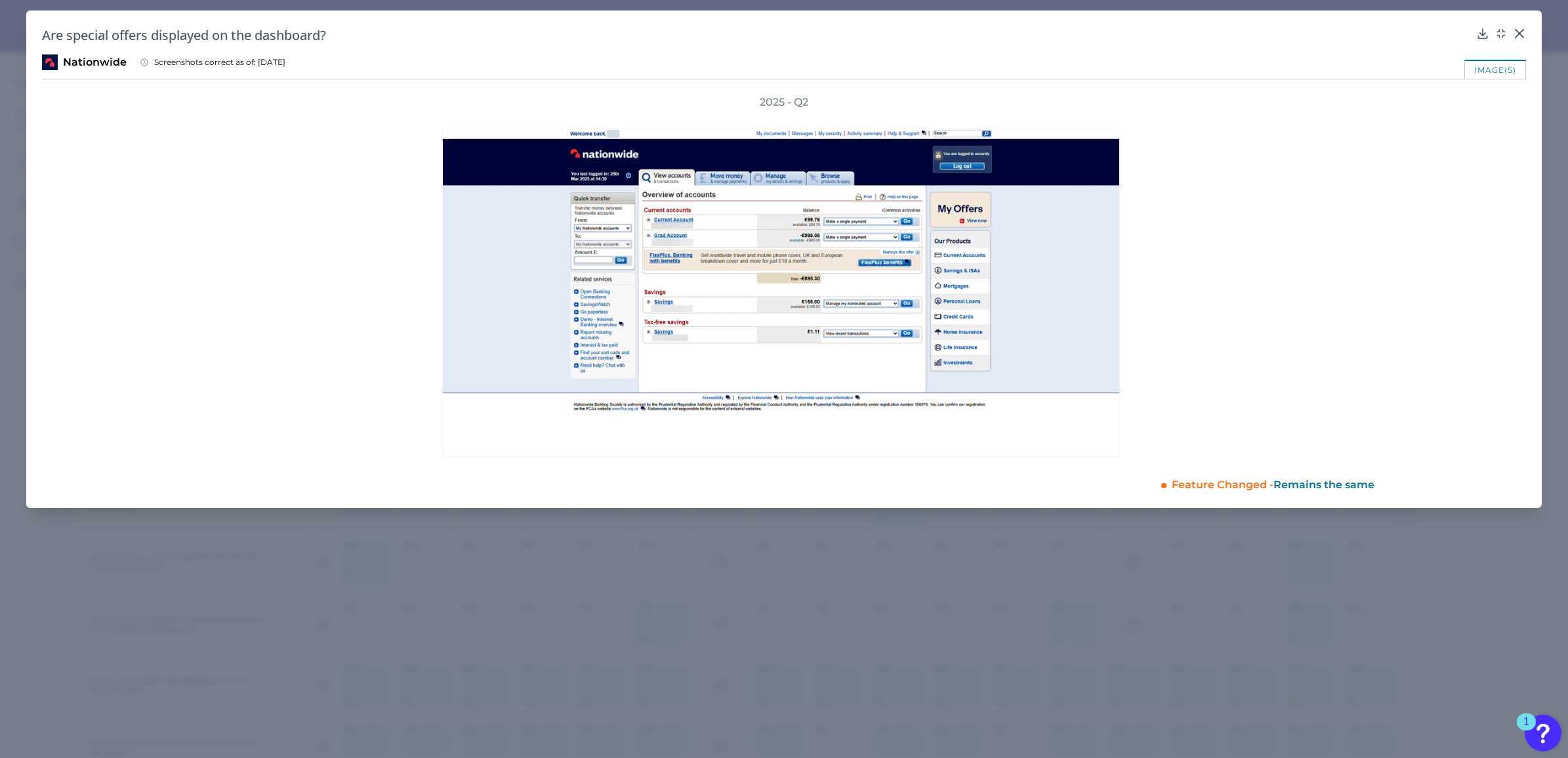
click at [1243, 284] on div "2025 - Q2" at bounding box center [784, 276] width 1485 height 362
click at [1520, 35] on icon at bounding box center [1520, 33] width 13 height 13
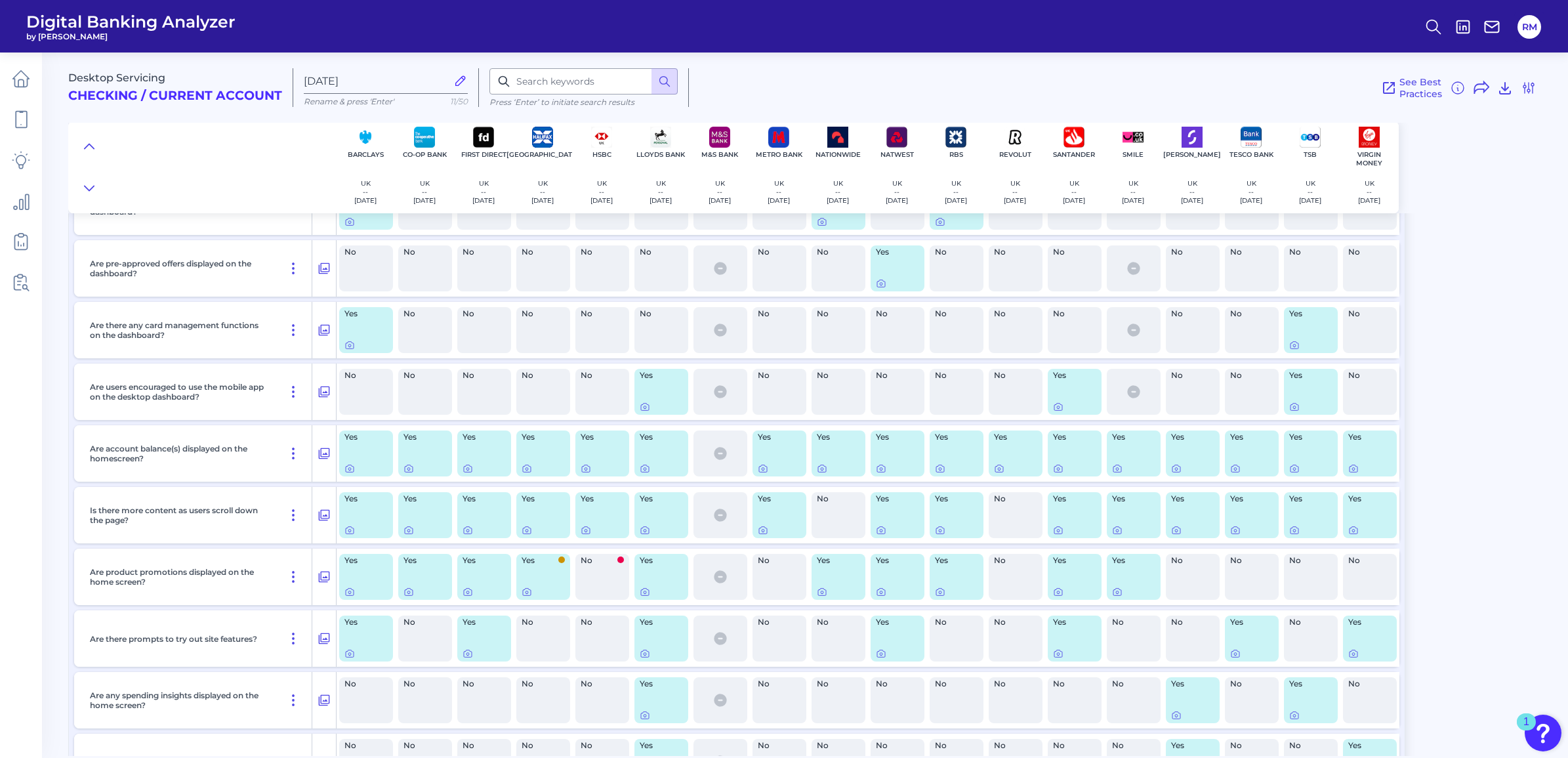
scroll to position [574, 0]
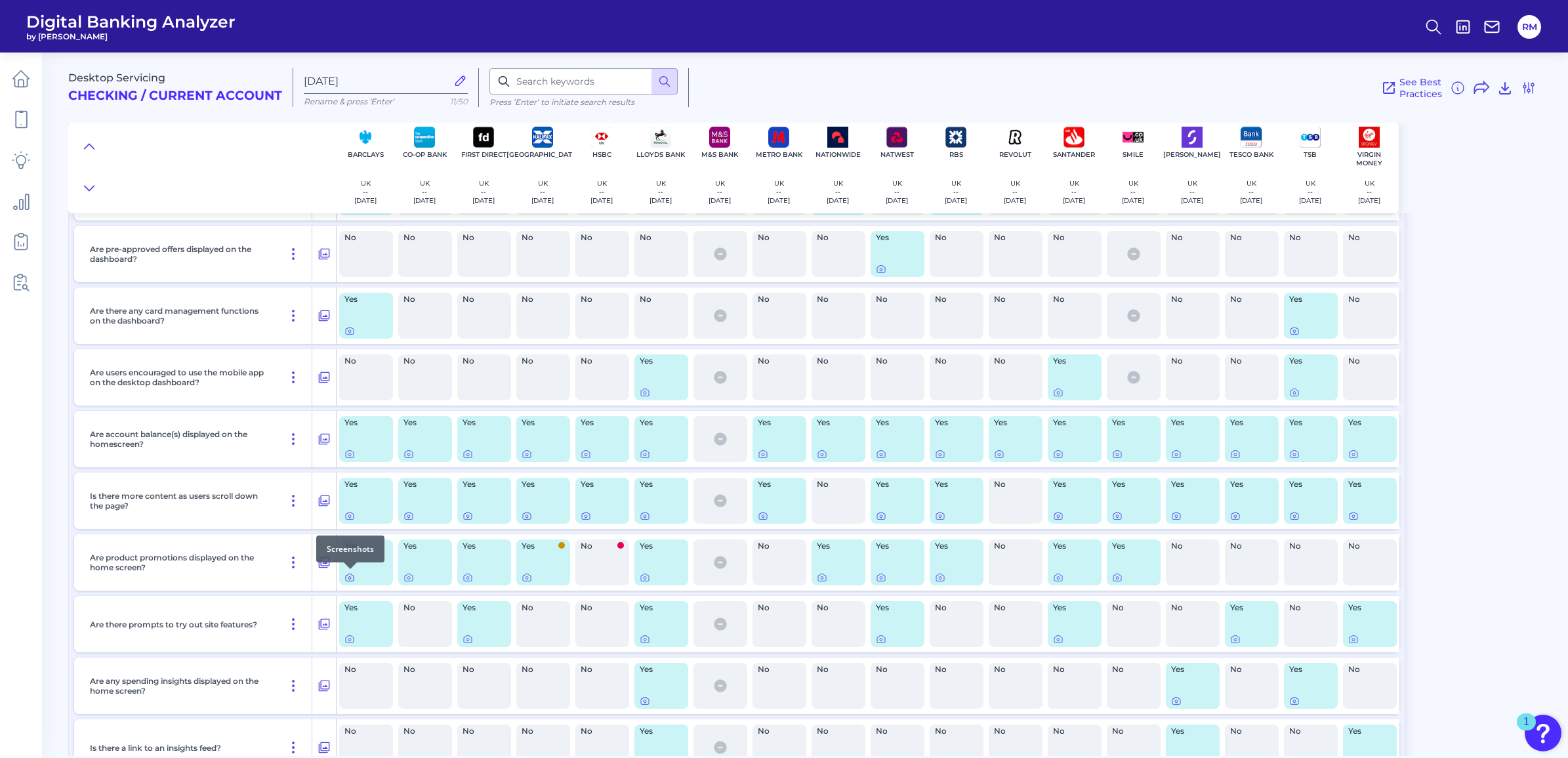
click at [348, 575] on icon at bounding box center [349, 578] width 10 height 10
click at [529, 577] on icon at bounding box center [527, 578] width 10 height 10
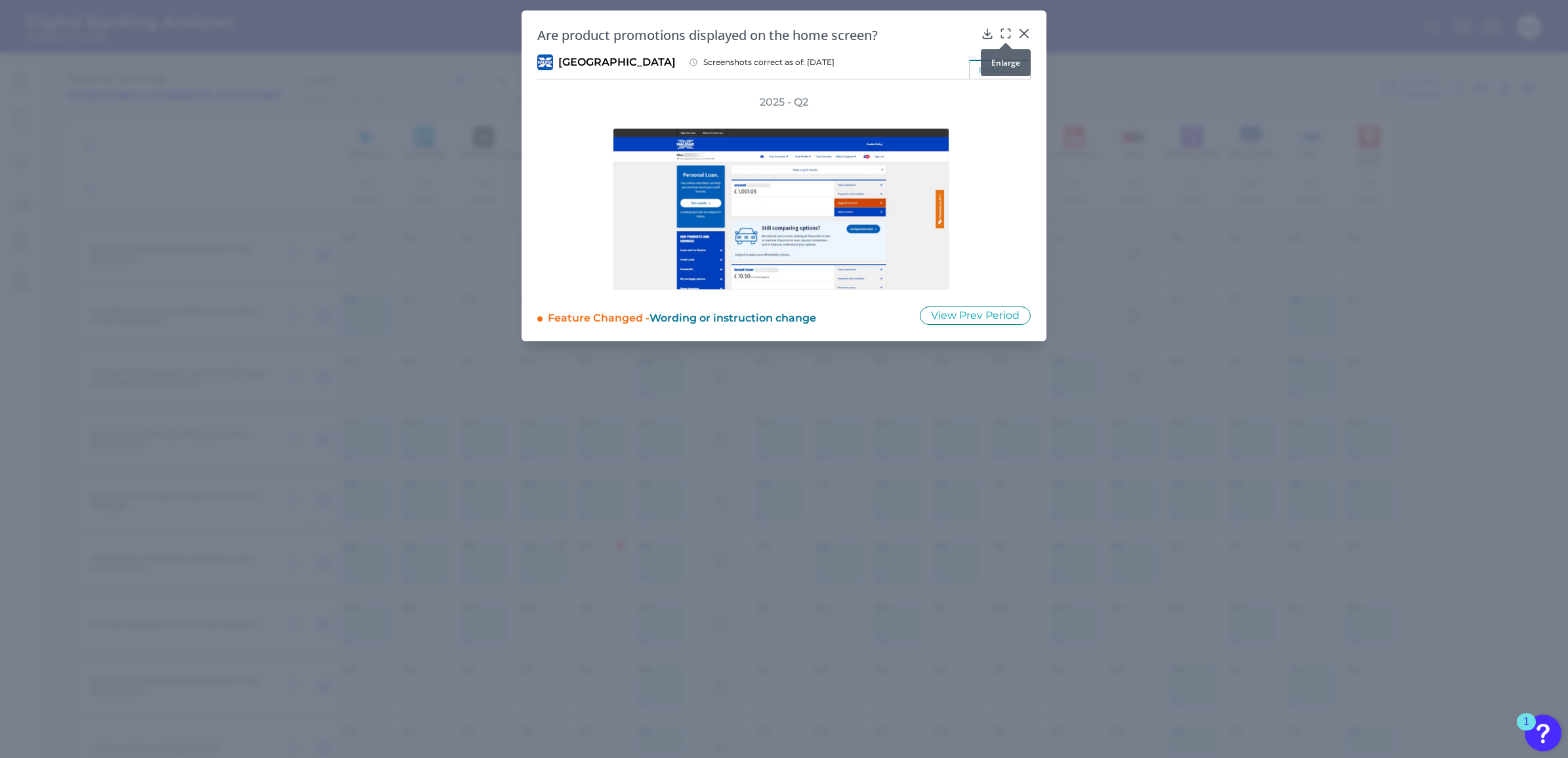
click at [1010, 36] on div at bounding box center [1005, 42] width 13 height 13
click at [1008, 35] on icon at bounding box center [1005, 33] width 13 height 13
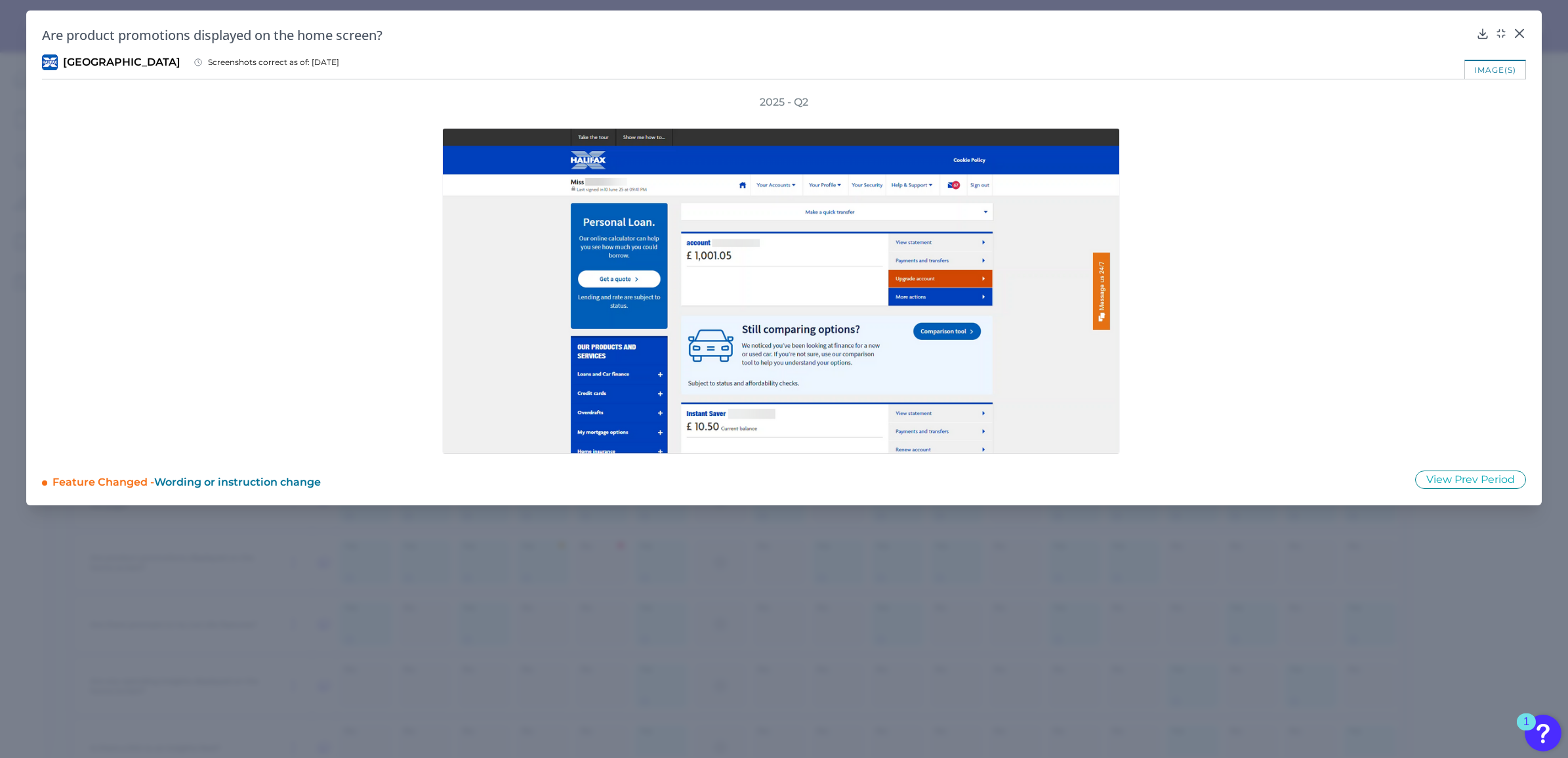
click at [1247, 261] on div "2025 - Q2" at bounding box center [784, 275] width 1485 height 359
click at [1471, 479] on button "View Prev Period" at bounding box center [1471, 480] width 111 height 19
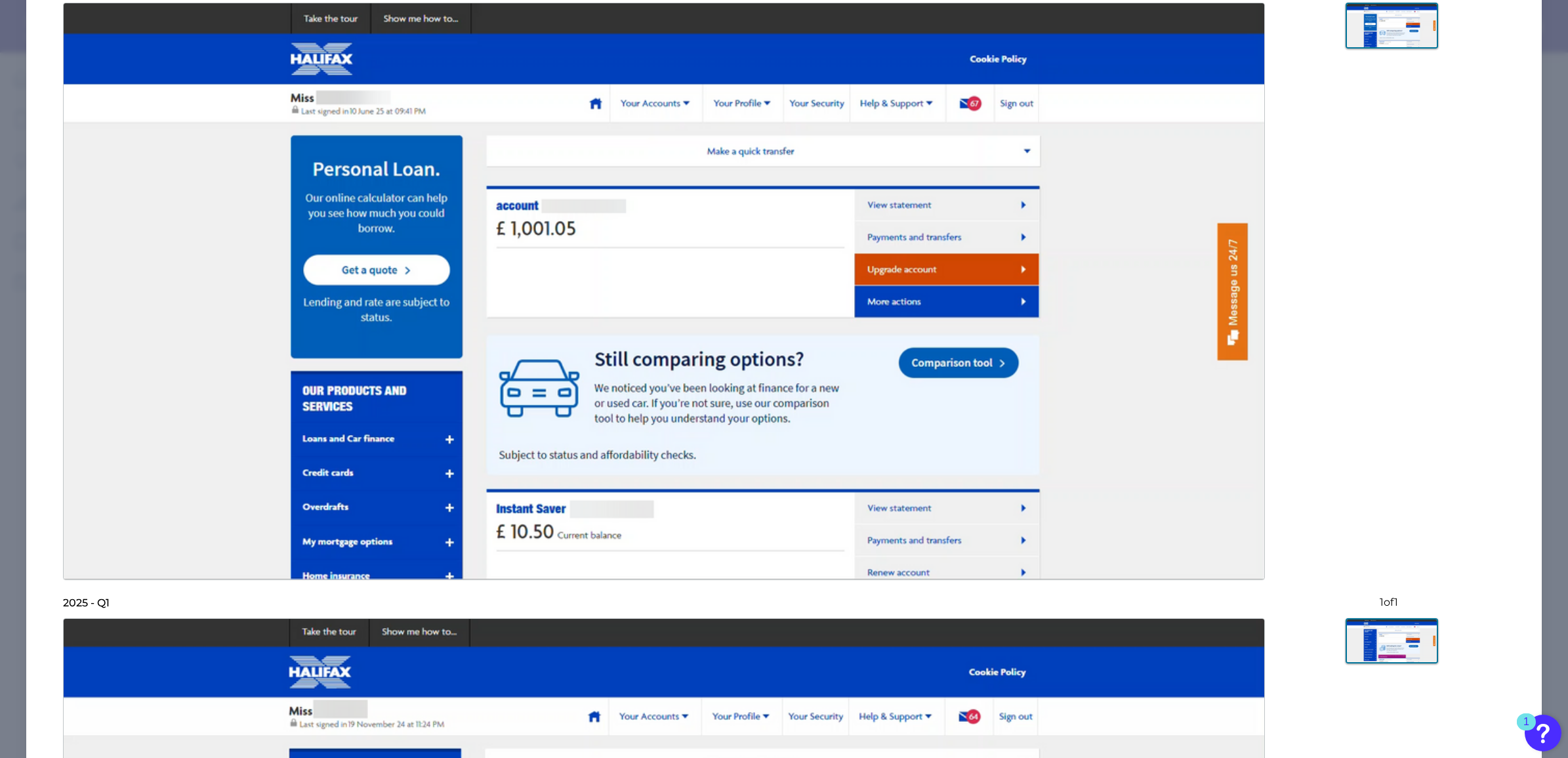
scroll to position [0, 0]
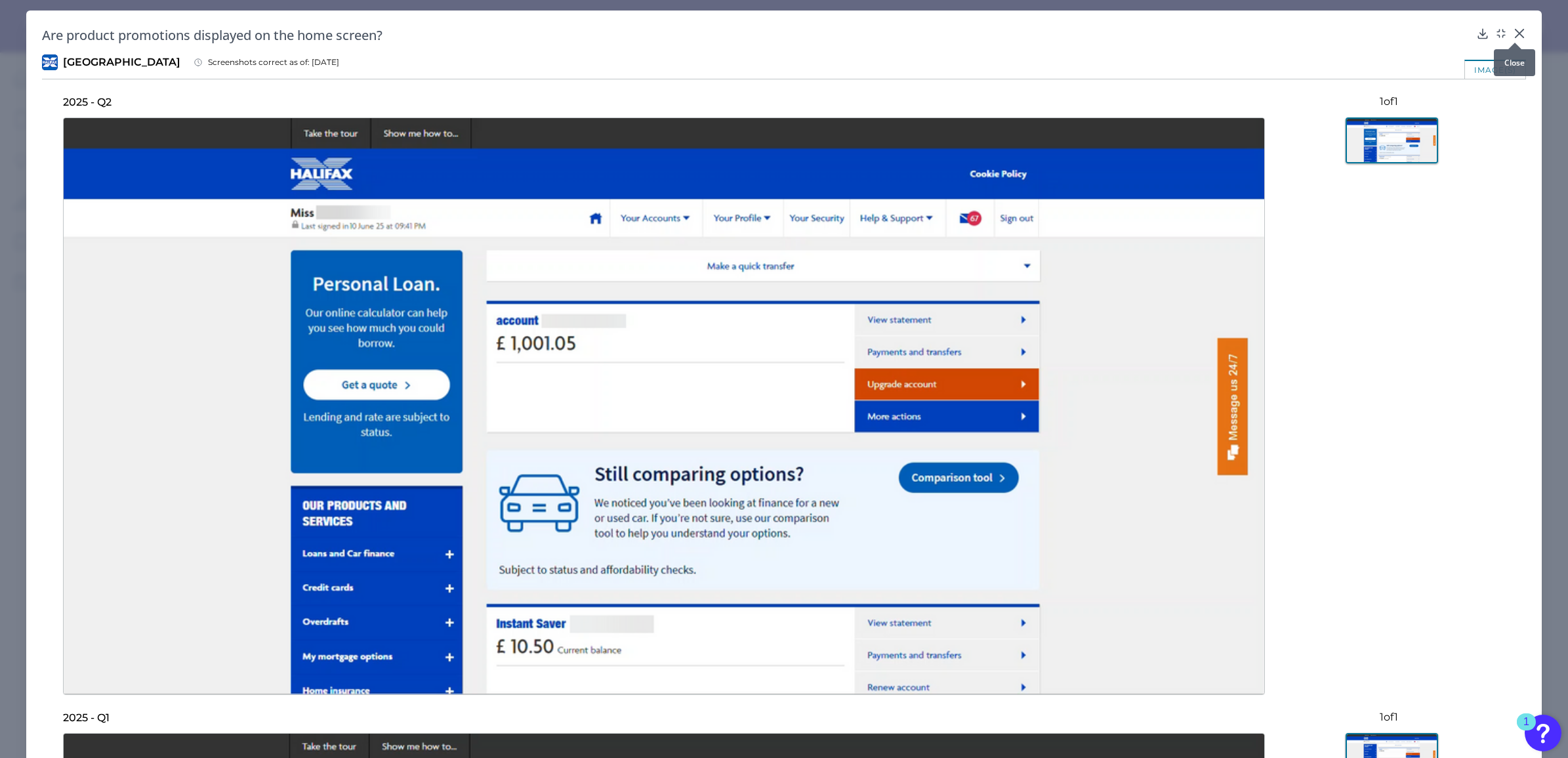
click at [1516, 35] on icon at bounding box center [1520, 33] width 8 height 8
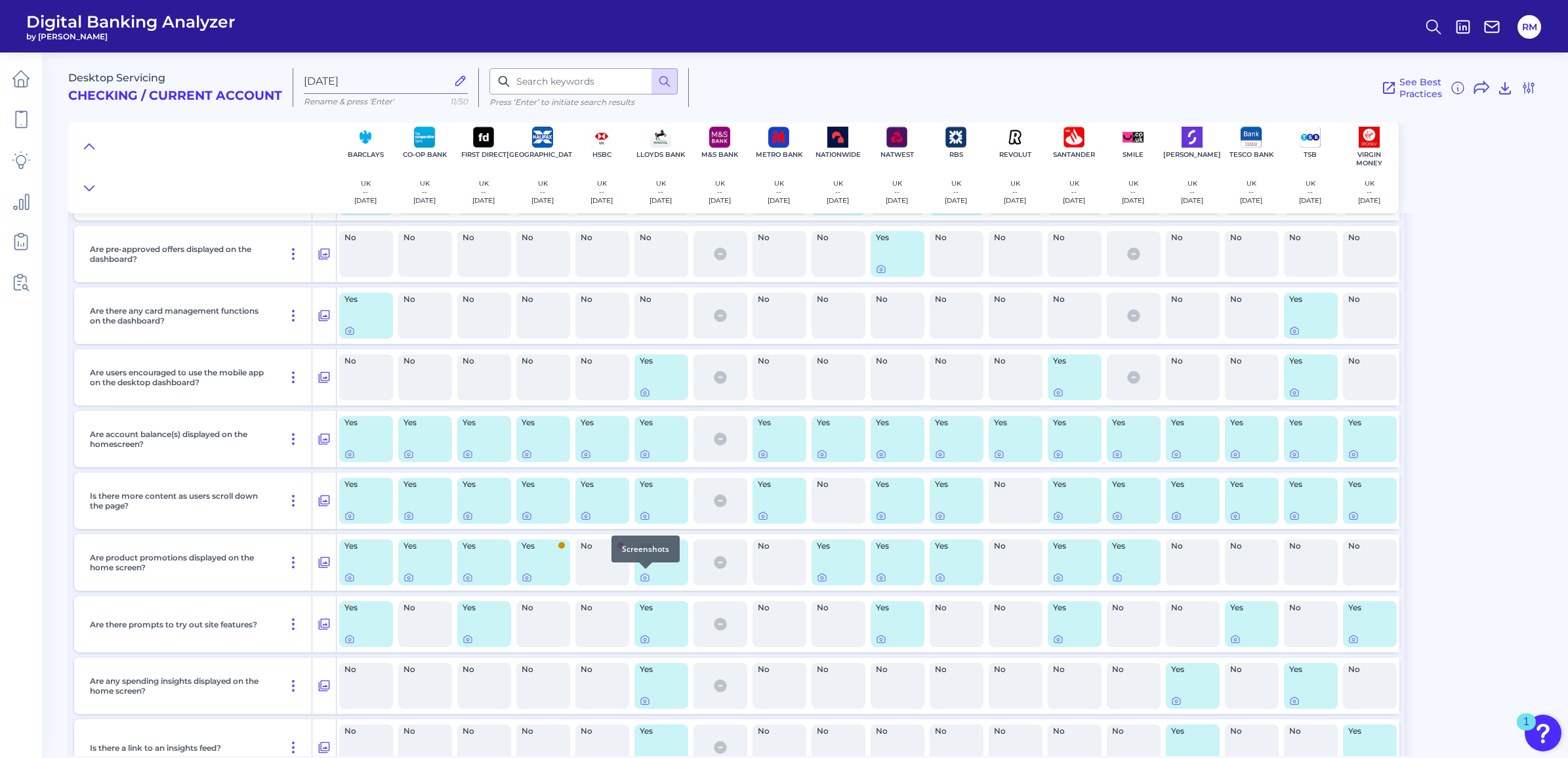
click at [644, 574] on div at bounding box center [645, 568] width 13 height 13
click at [642, 578] on icon at bounding box center [645, 578] width 10 height 10
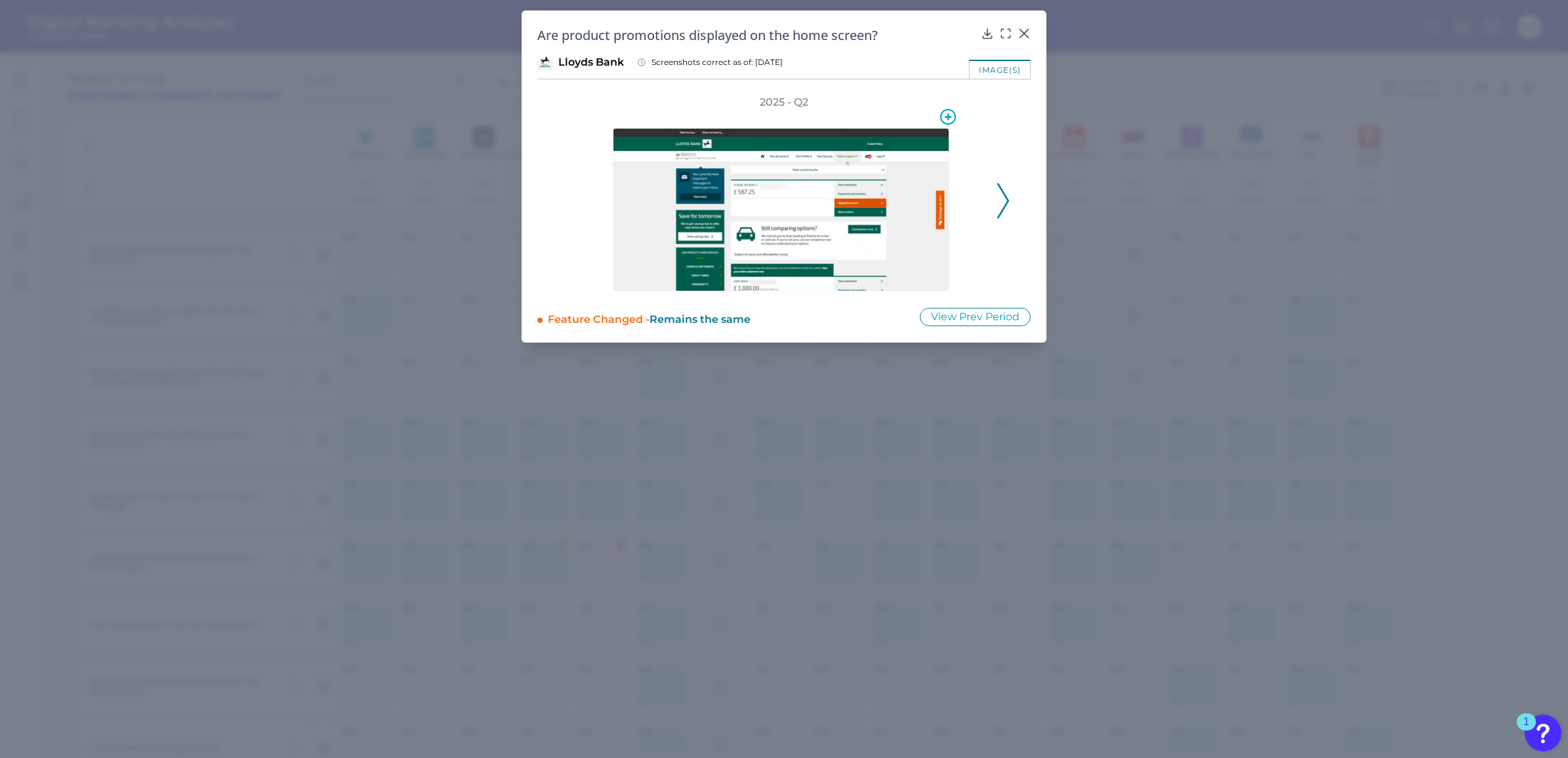
click at [864, 235] on img at bounding box center [781, 209] width 337 height 163
click at [1003, 191] on polyline at bounding box center [1003, 200] width 10 height 33
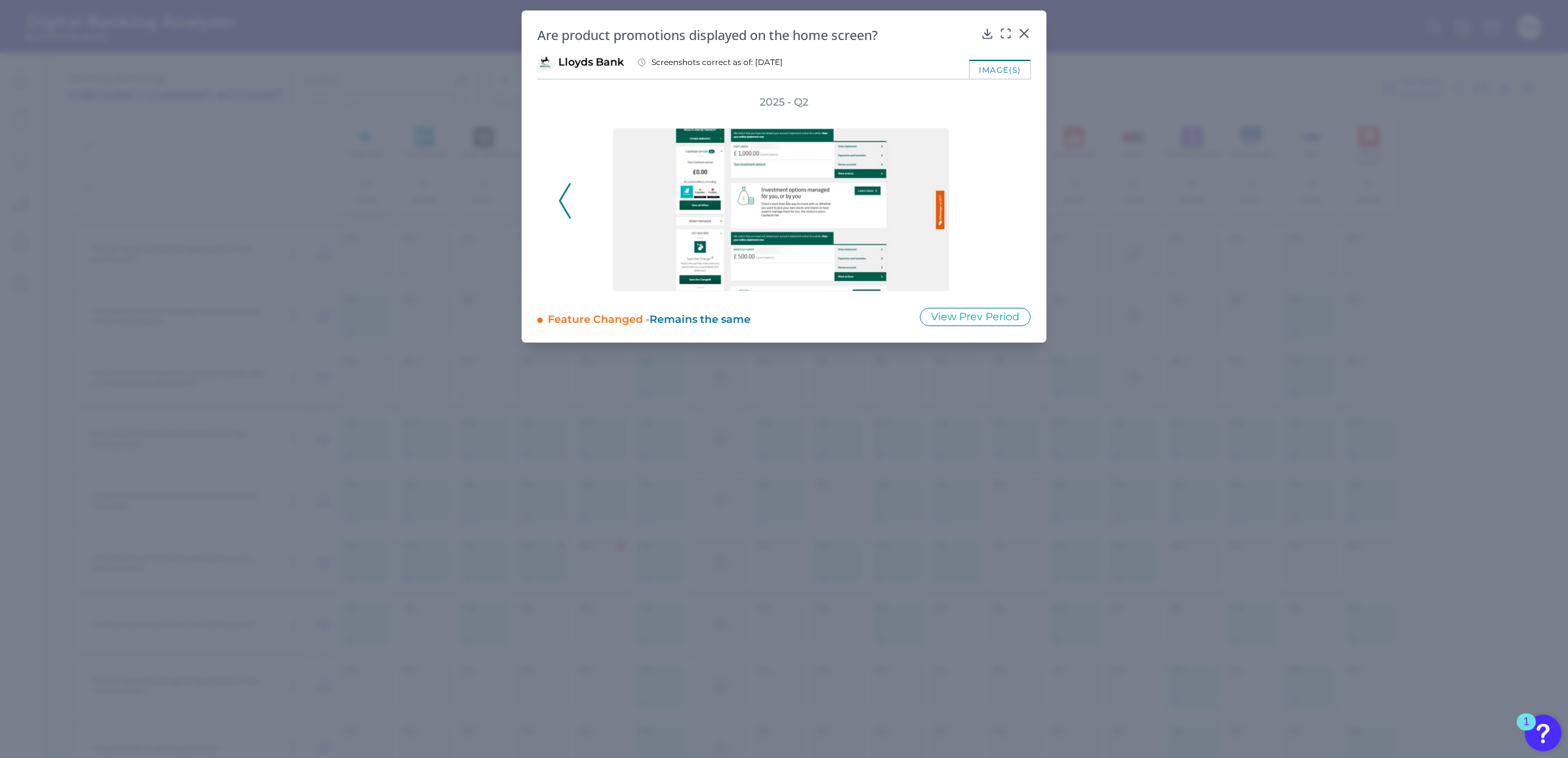
click at [1003, 191] on div "2025 - Q2" at bounding box center [784, 193] width 452 height 197
click at [563, 198] on icon at bounding box center [565, 201] width 12 height 36
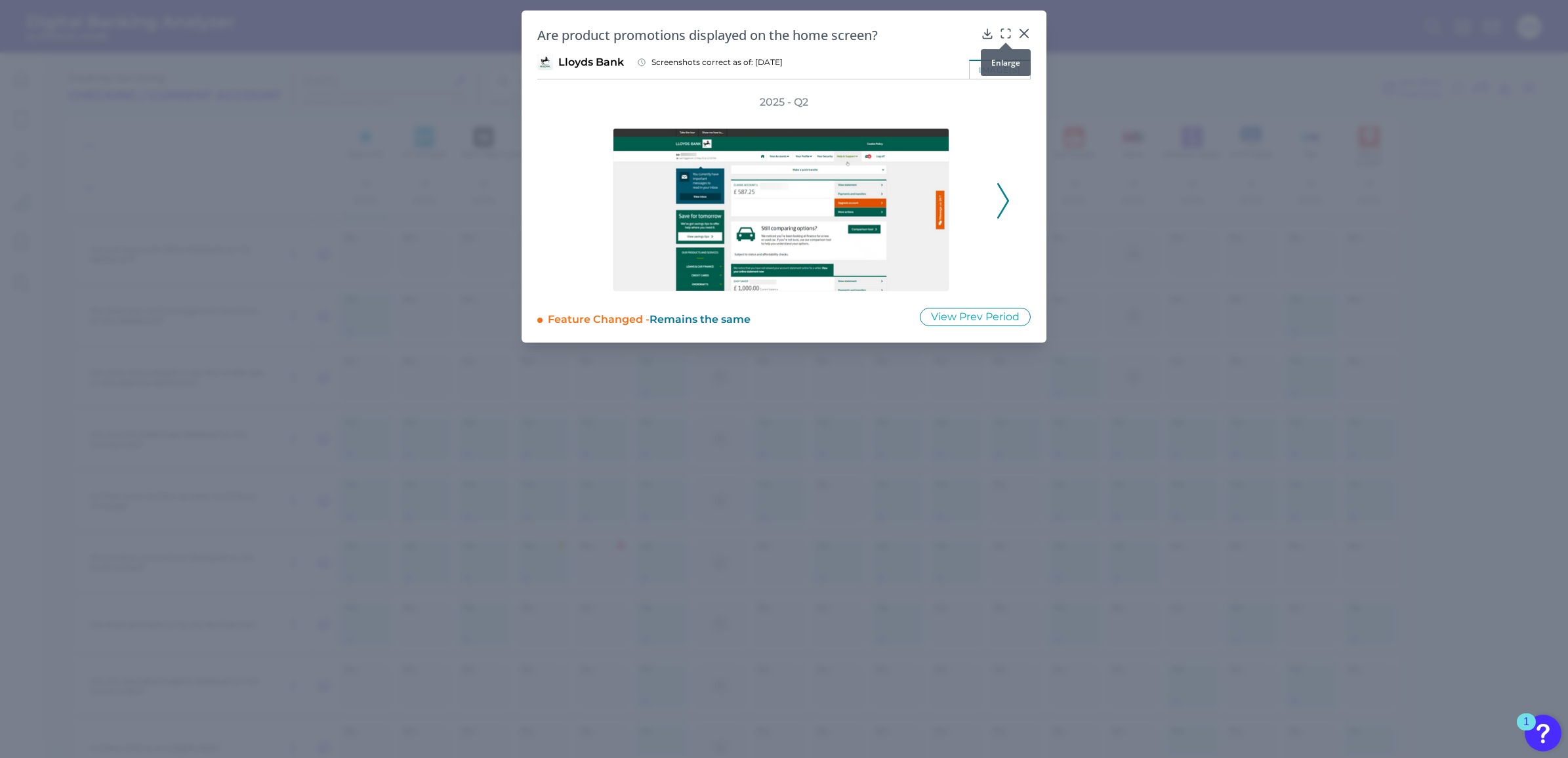
click at [1006, 35] on icon at bounding box center [1005, 33] width 13 height 13
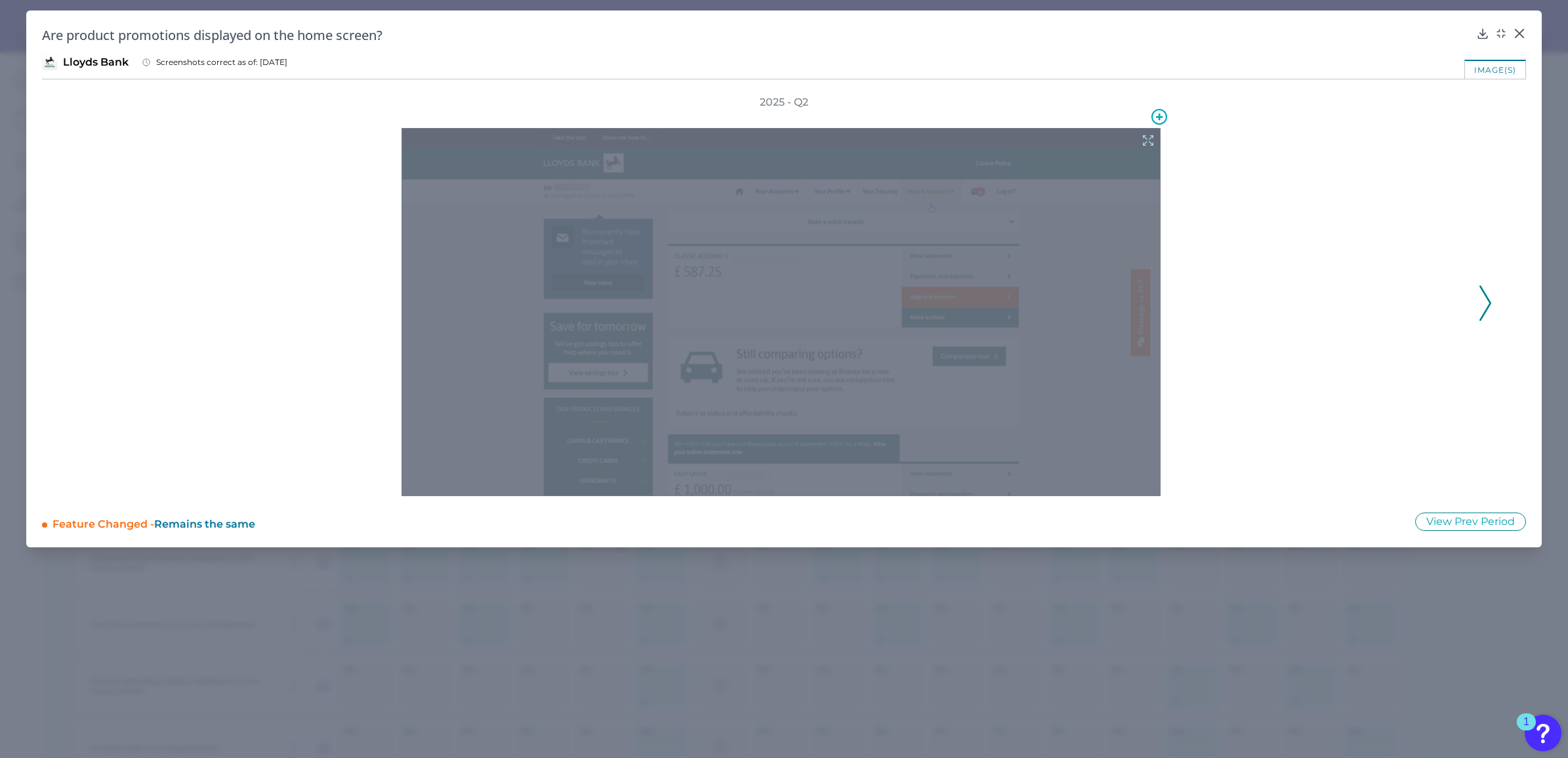
drag, startPoint x: 601, startPoint y: 319, endPoint x: 1165, endPoint y: 361, distance: 565.6
click at [1165, 361] on div at bounding box center [784, 303] width 766 height 387
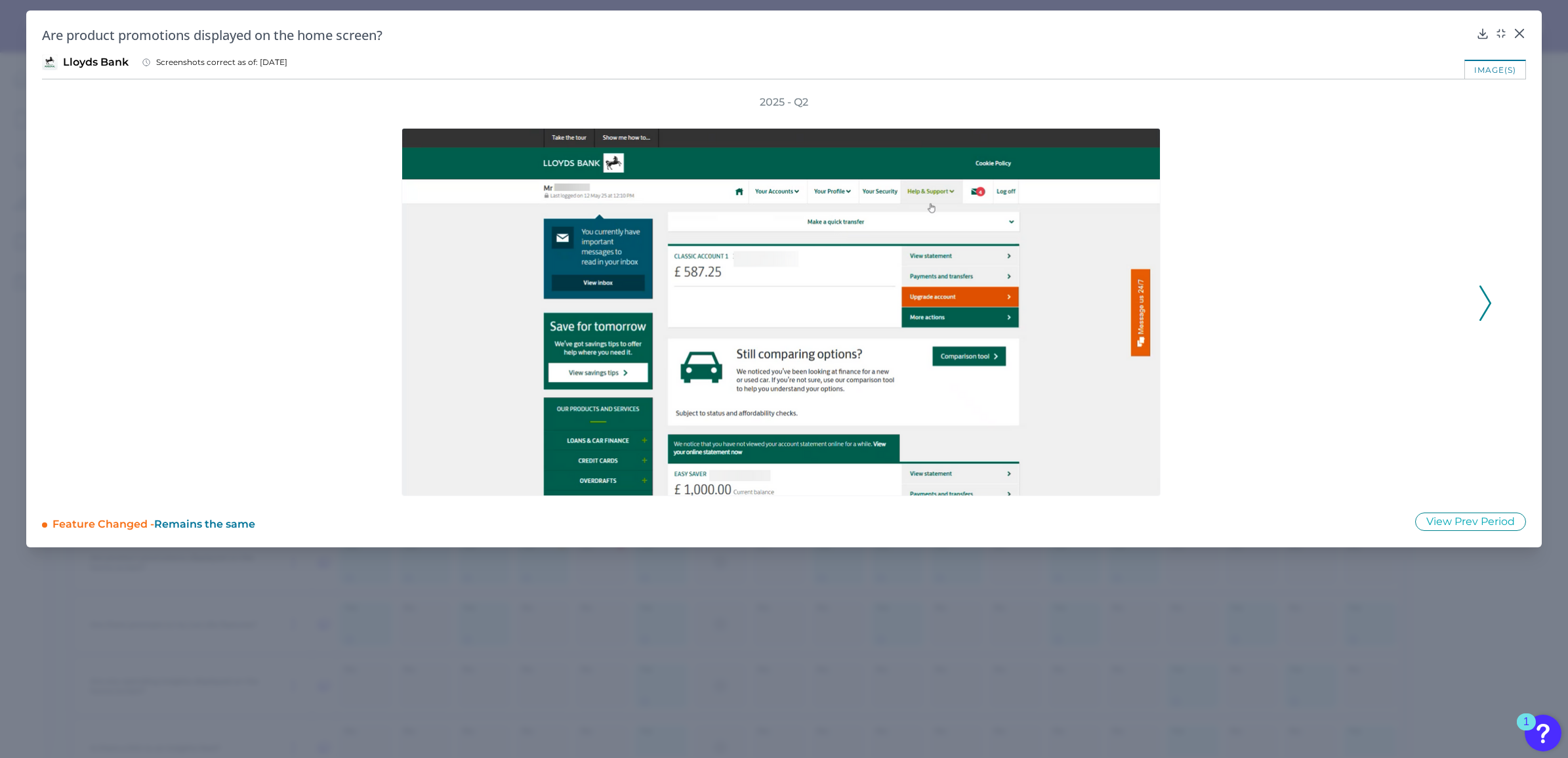
click at [1509, 60] on div "image(s)" at bounding box center [1495, 69] width 62 height 19
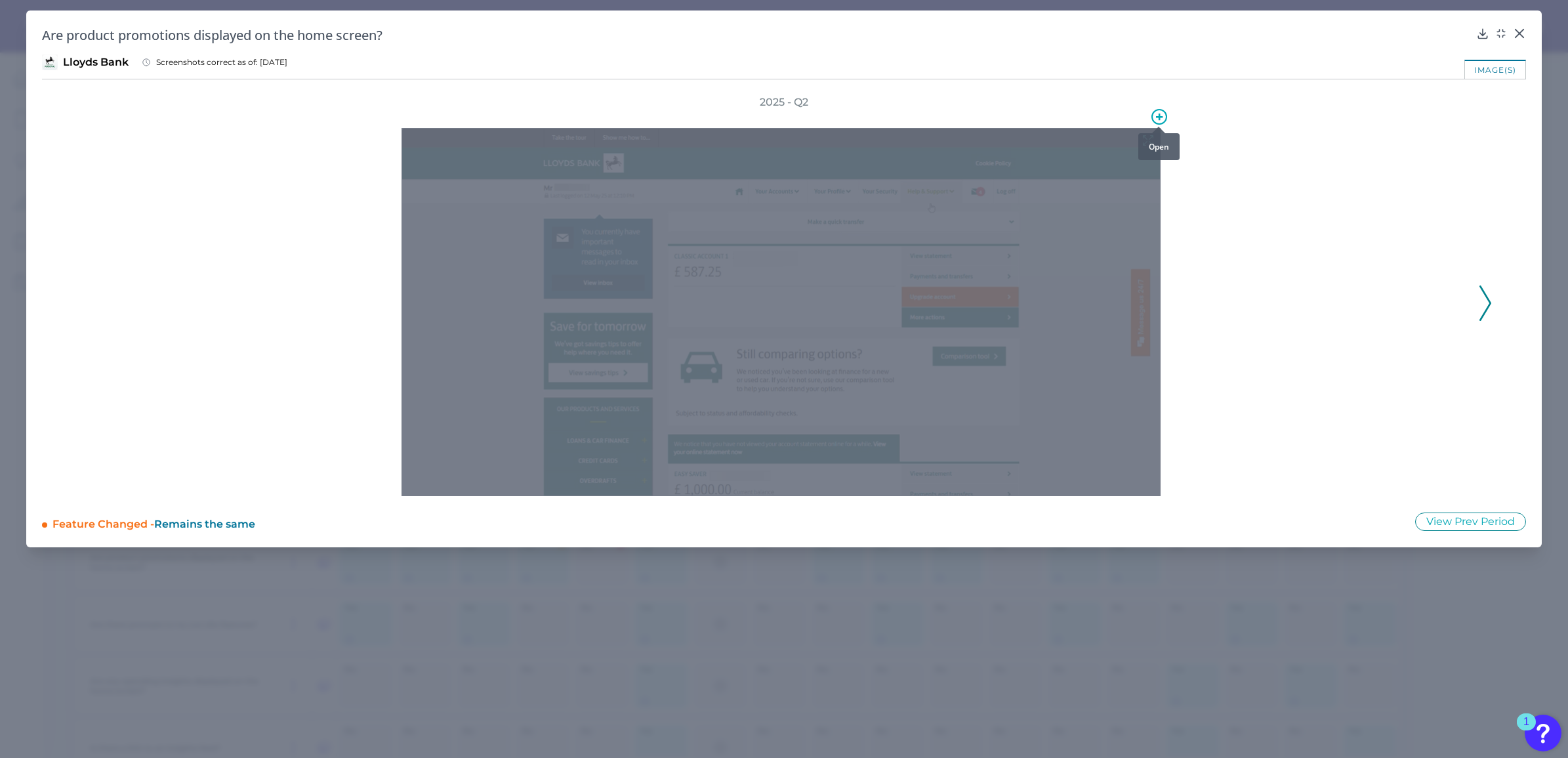
click at [1155, 117] on icon at bounding box center [1159, 117] width 16 height 16
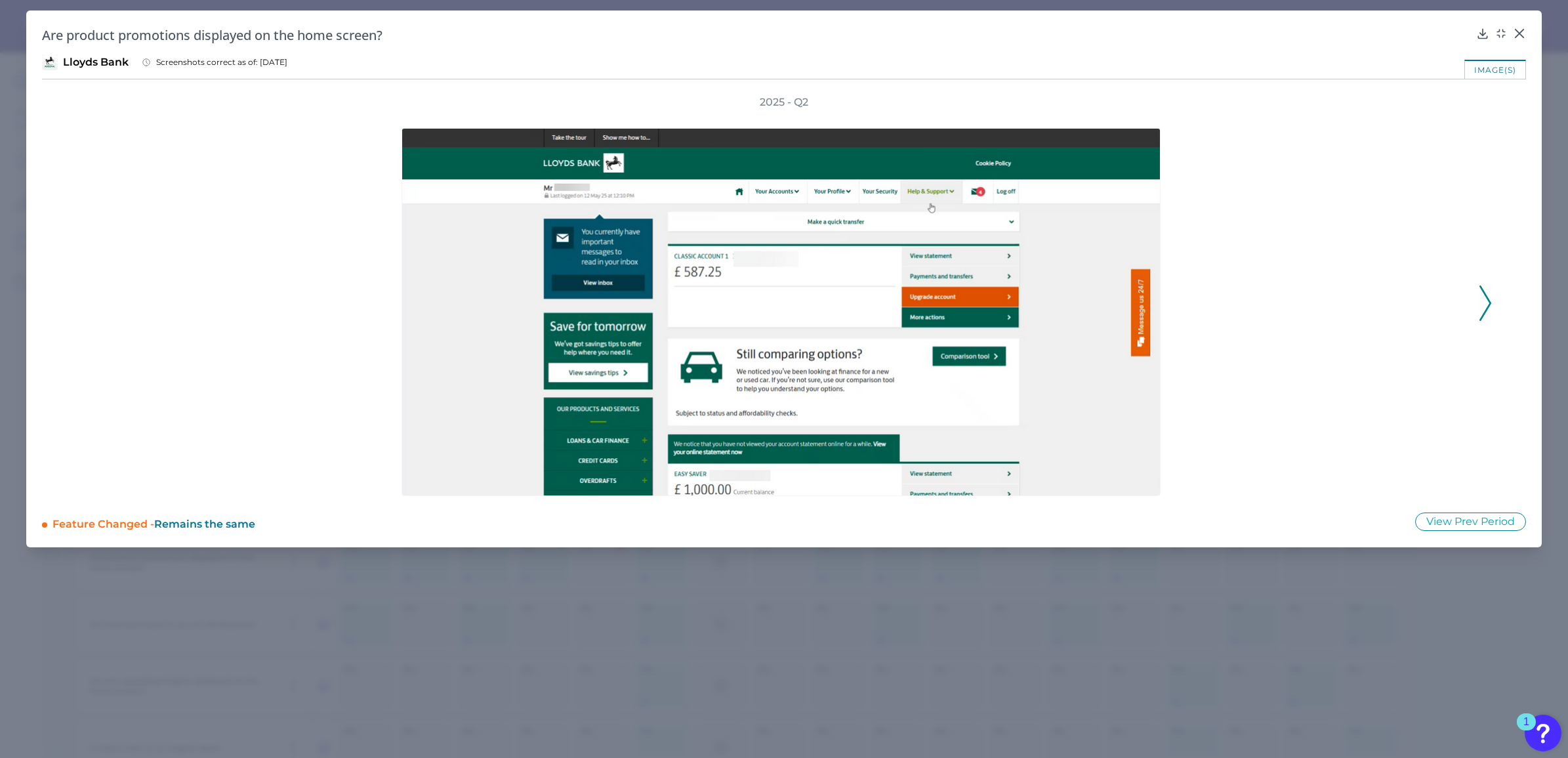
click at [1329, 211] on div at bounding box center [784, 303] width 1372 height 387
click at [1514, 40] on div "Are product promotions displayed on the home screen?" at bounding box center [784, 35] width 1485 height 18
click at [1517, 34] on icon at bounding box center [1520, 33] width 13 height 13
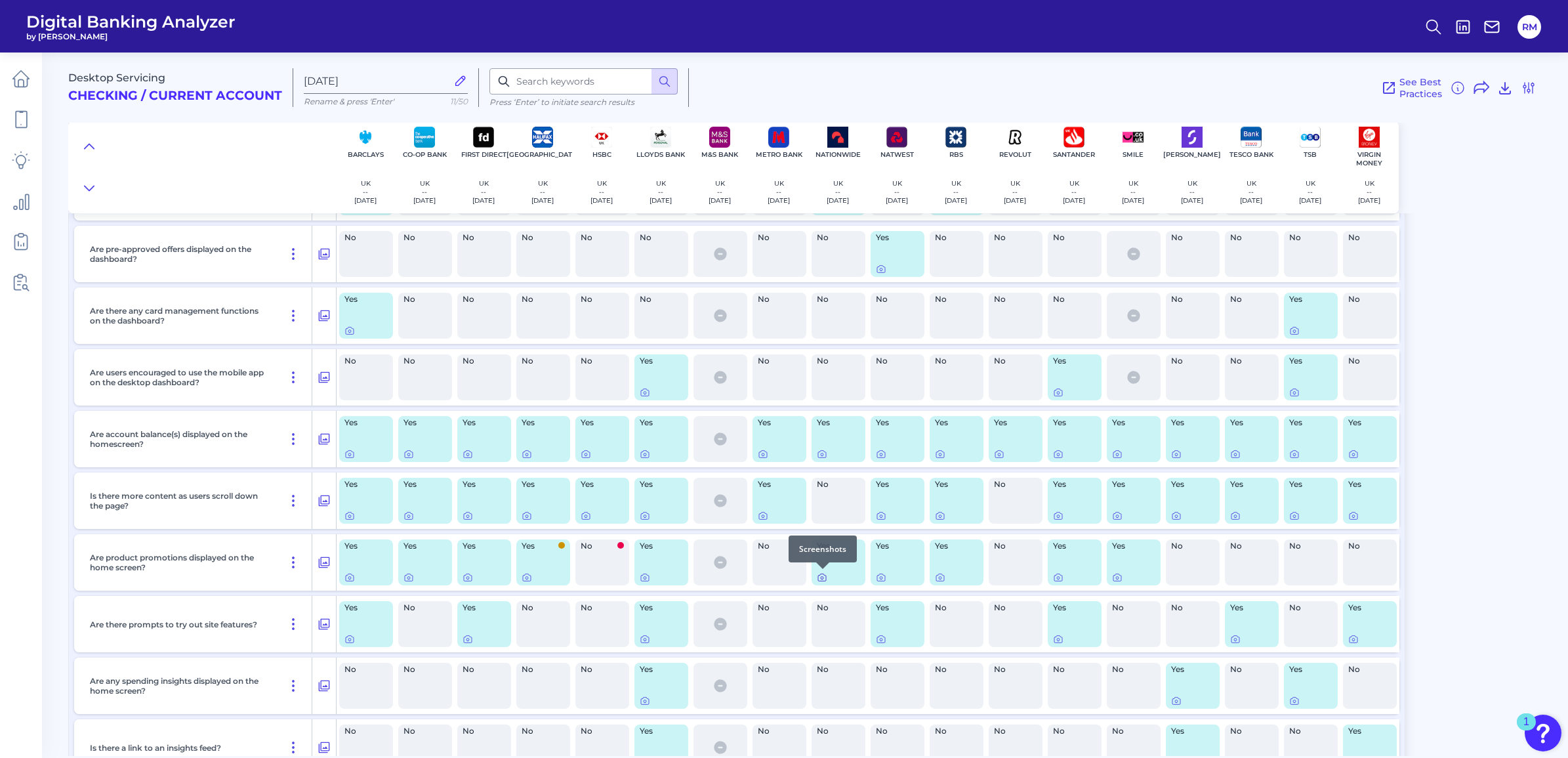
click at [824, 576] on icon at bounding box center [822, 578] width 10 height 10
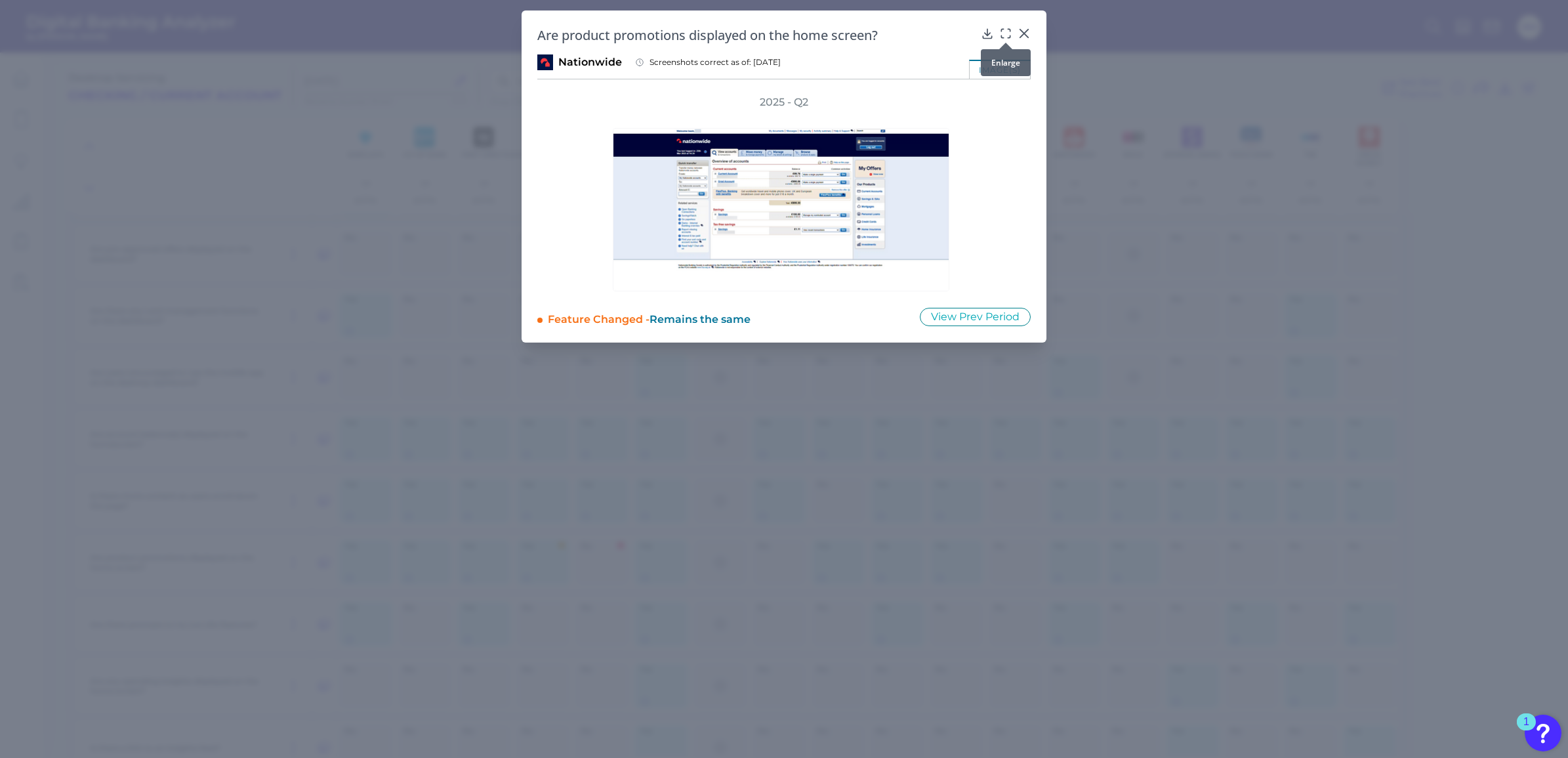
click at [1005, 31] on icon at bounding box center [1005, 33] width 13 height 13
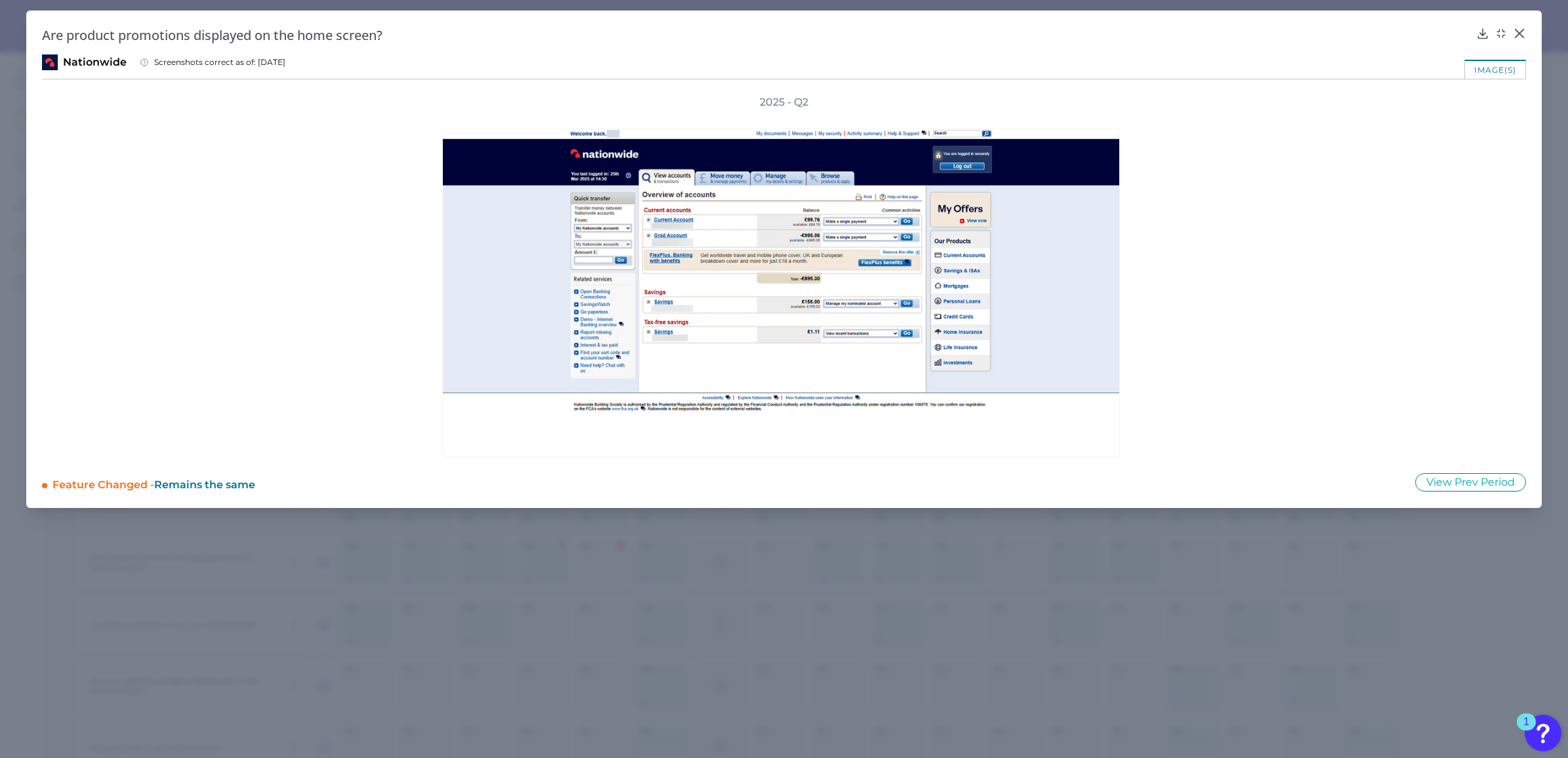
click at [349, 329] on div "2025 - Q2" at bounding box center [784, 276] width 1485 height 362
click at [1524, 33] on icon at bounding box center [1520, 33] width 13 height 13
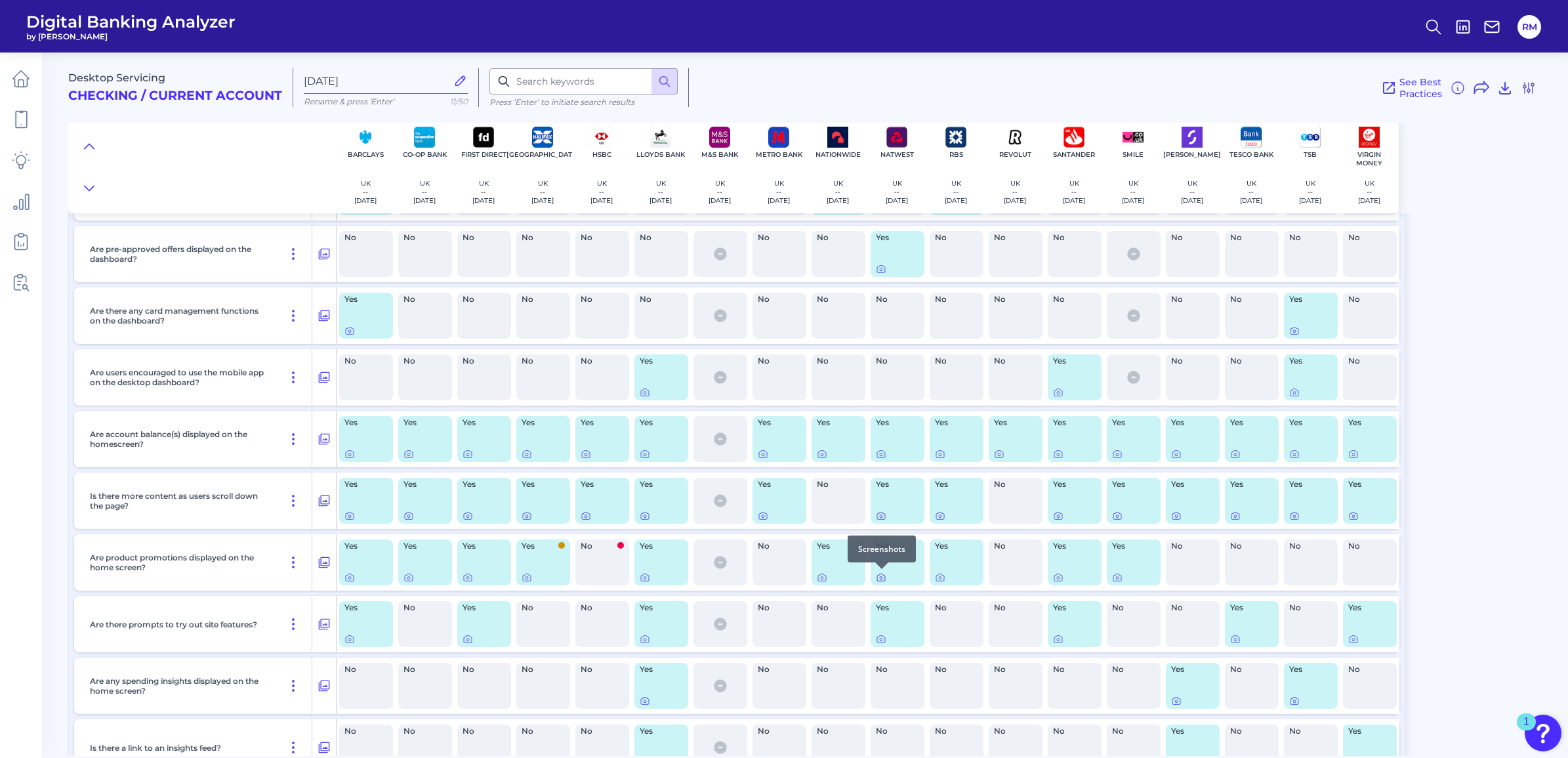
click at [884, 576] on icon at bounding box center [881, 578] width 10 height 10
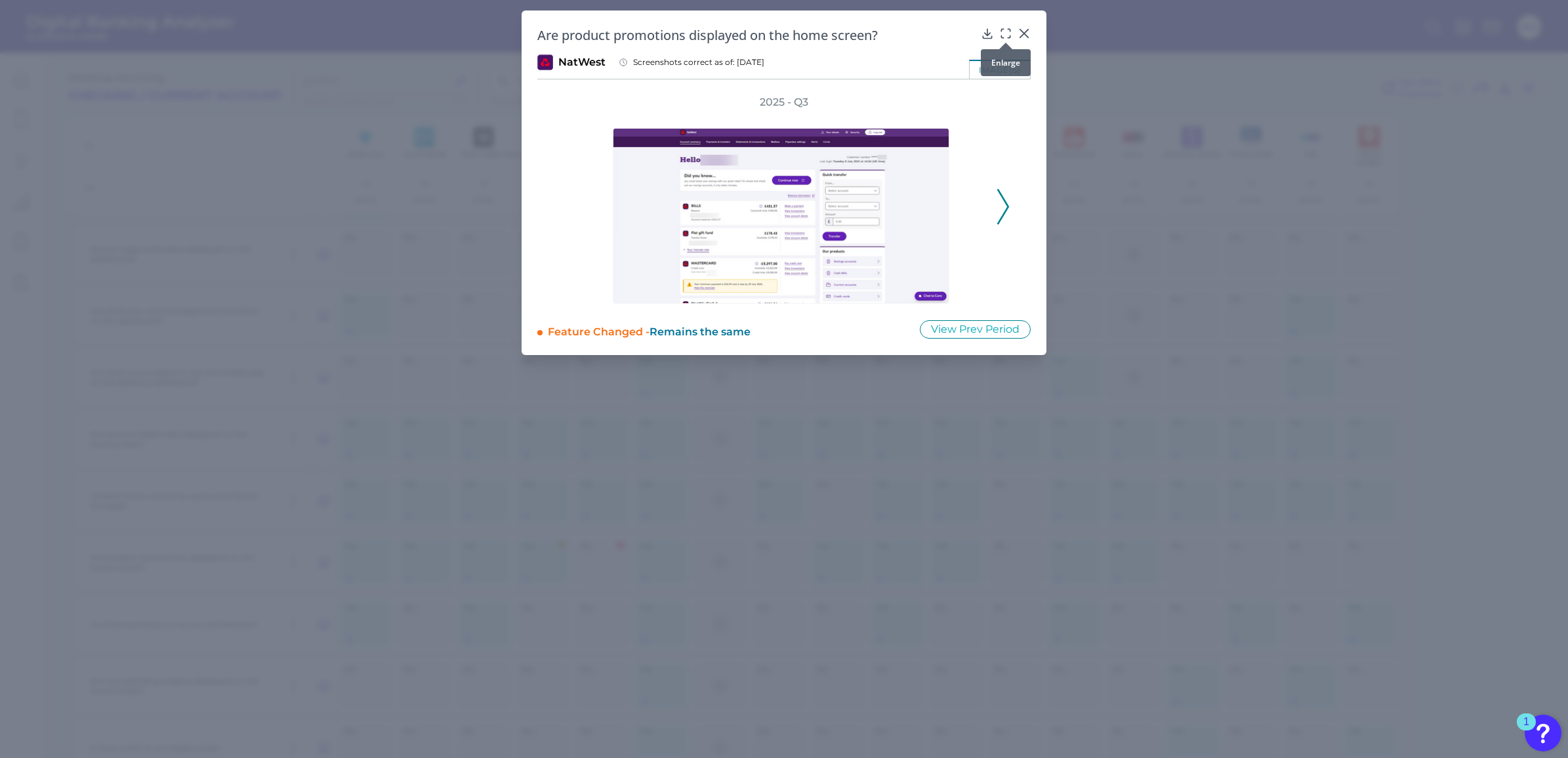
click at [1004, 35] on icon at bounding box center [1005, 33] width 13 height 13
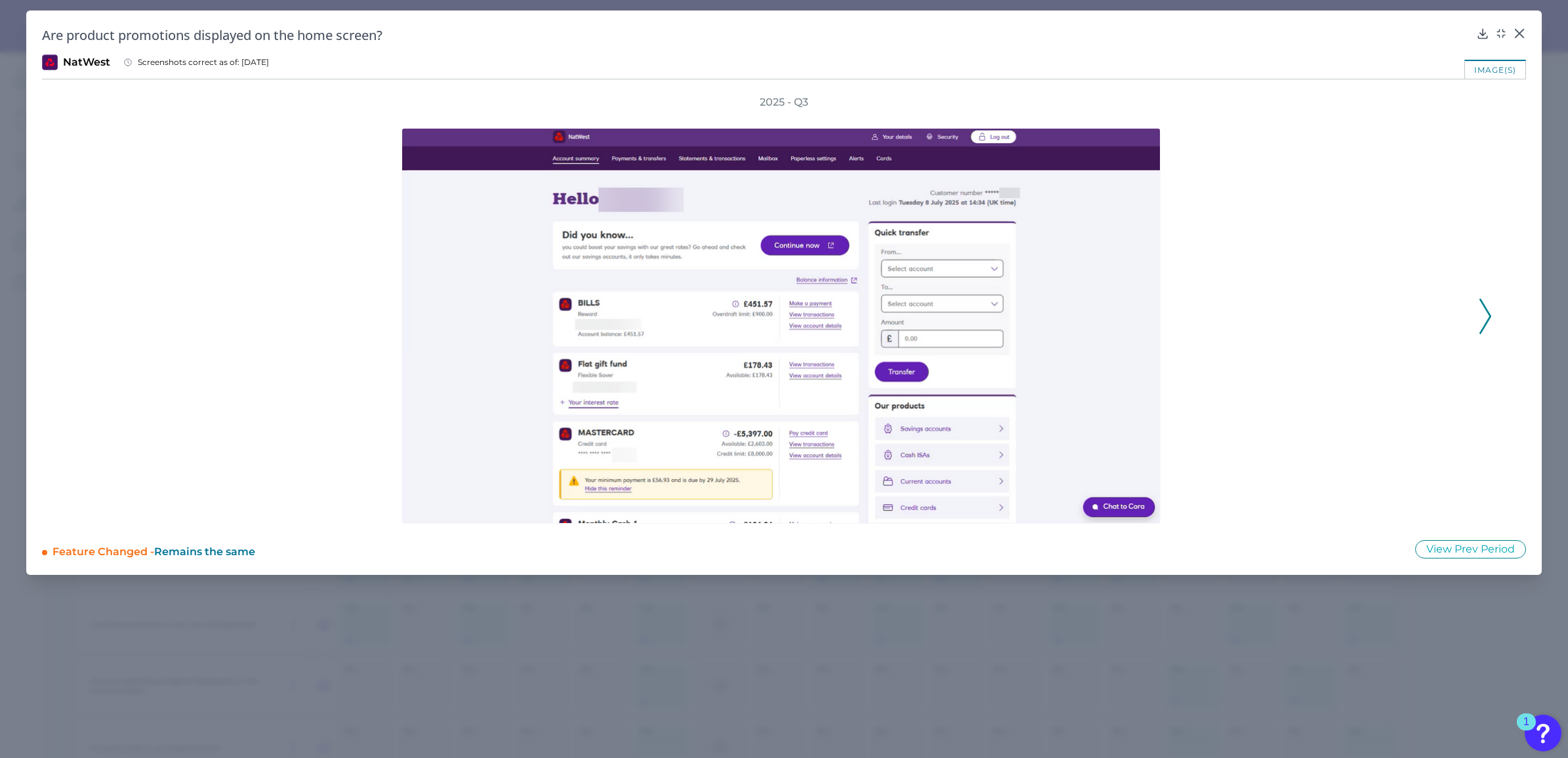
click at [1480, 325] on icon at bounding box center [1486, 316] width 12 height 36
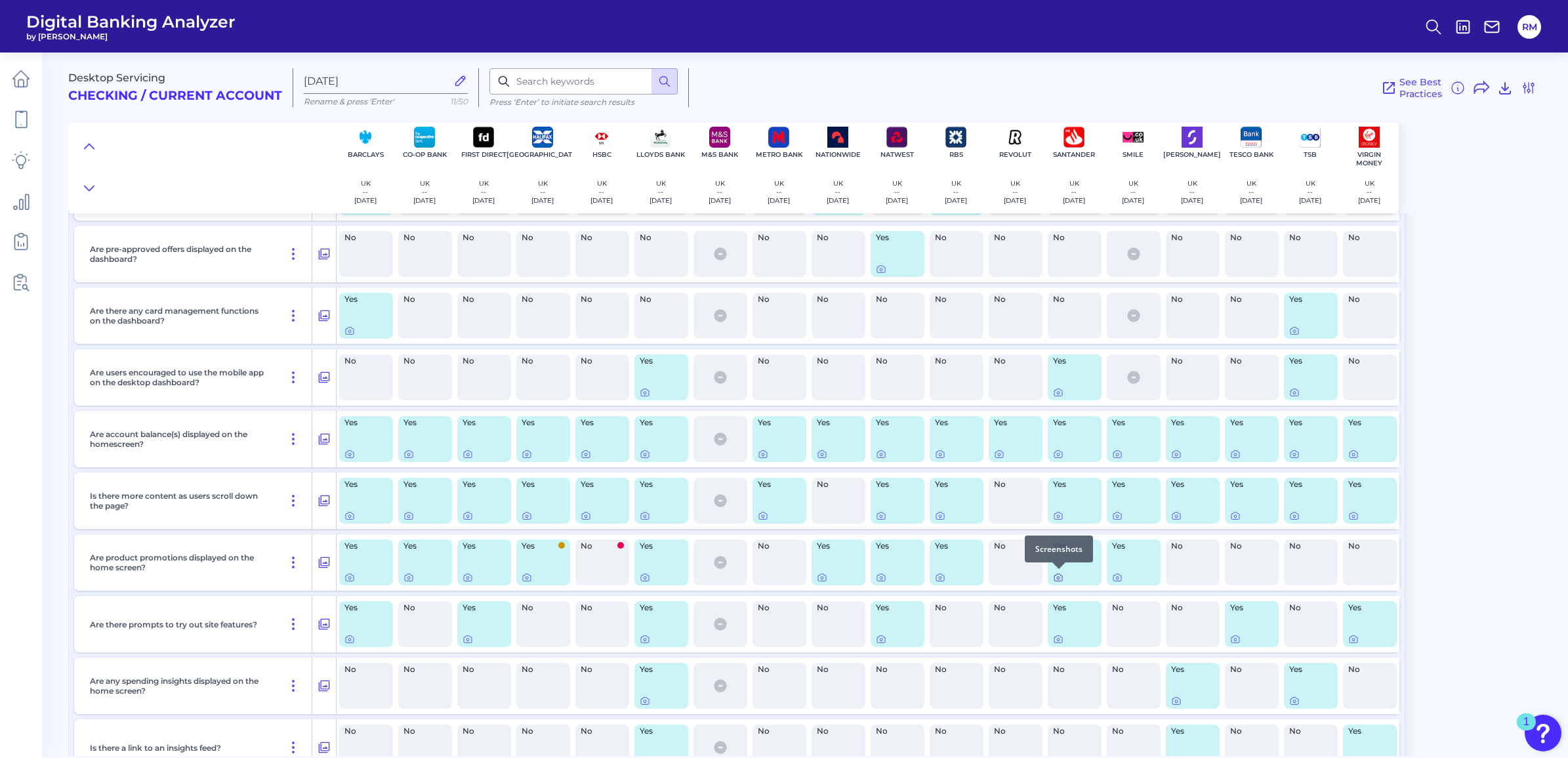
click at [1059, 578] on icon at bounding box center [1059, 578] width 10 height 10
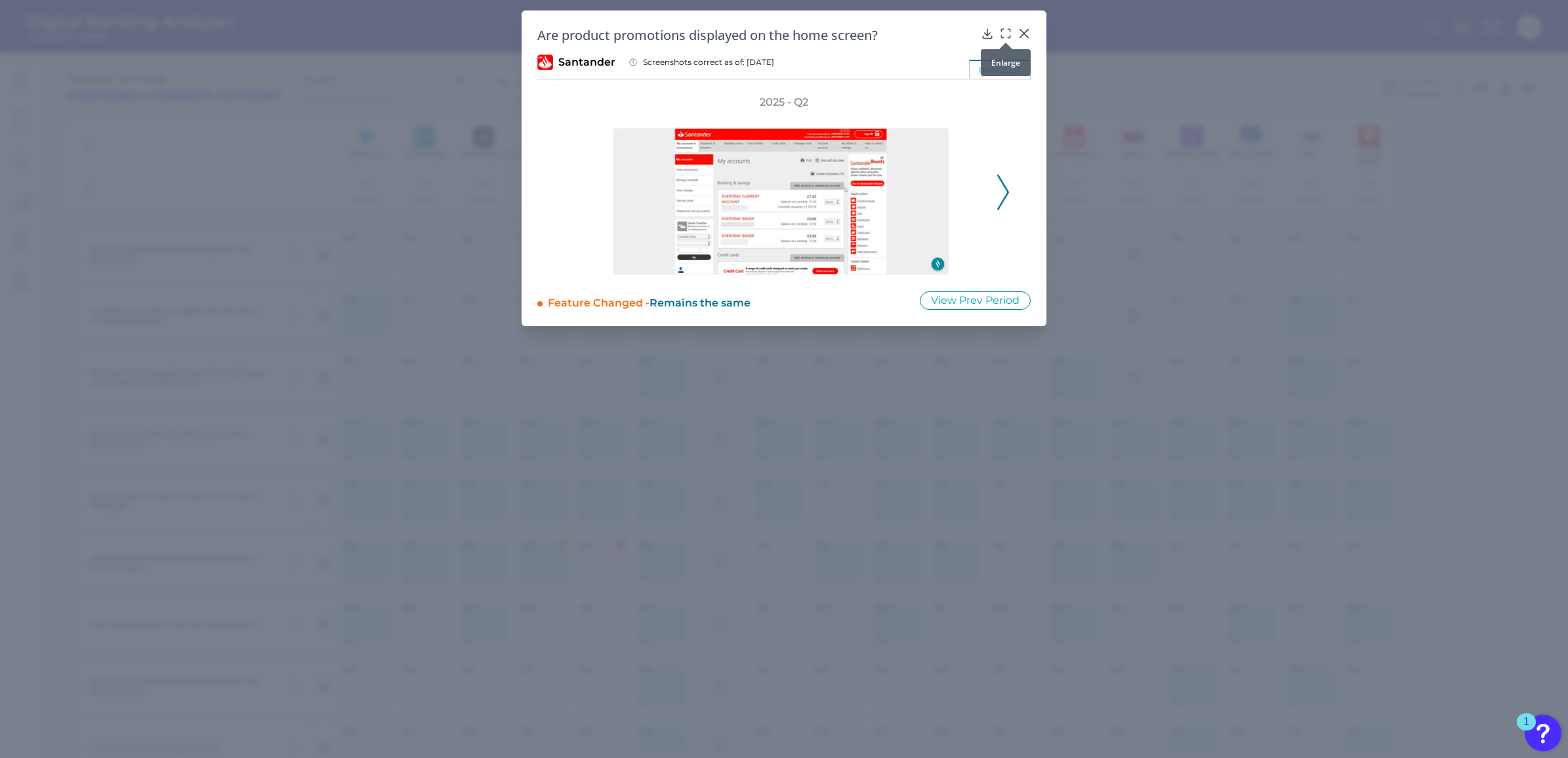
click at [1008, 33] on icon at bounding box center [1005, 33] width 13 height 13
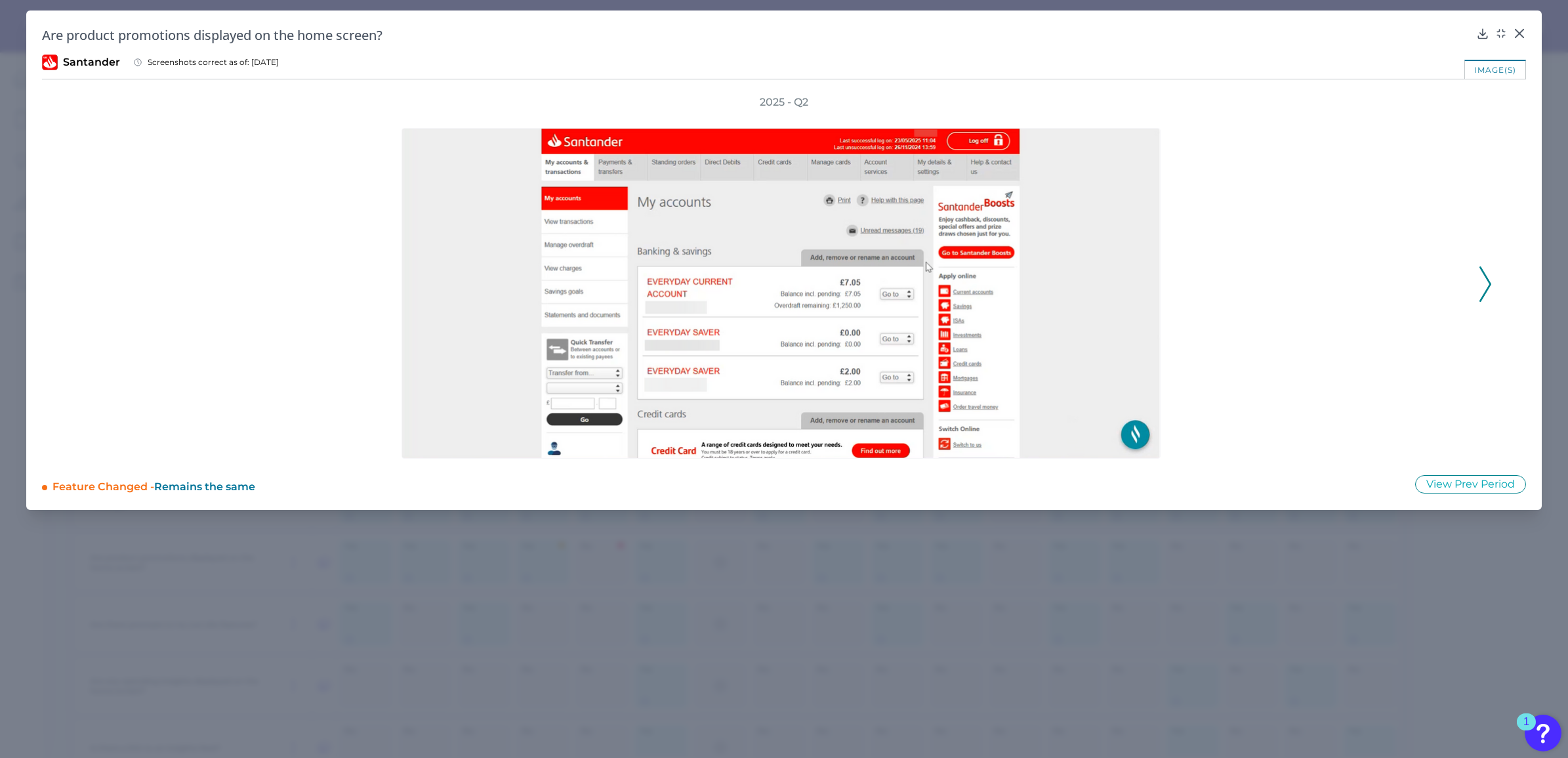
click at [1484, 280] on icon at bounding box center [1486, 284] width 12 height 36
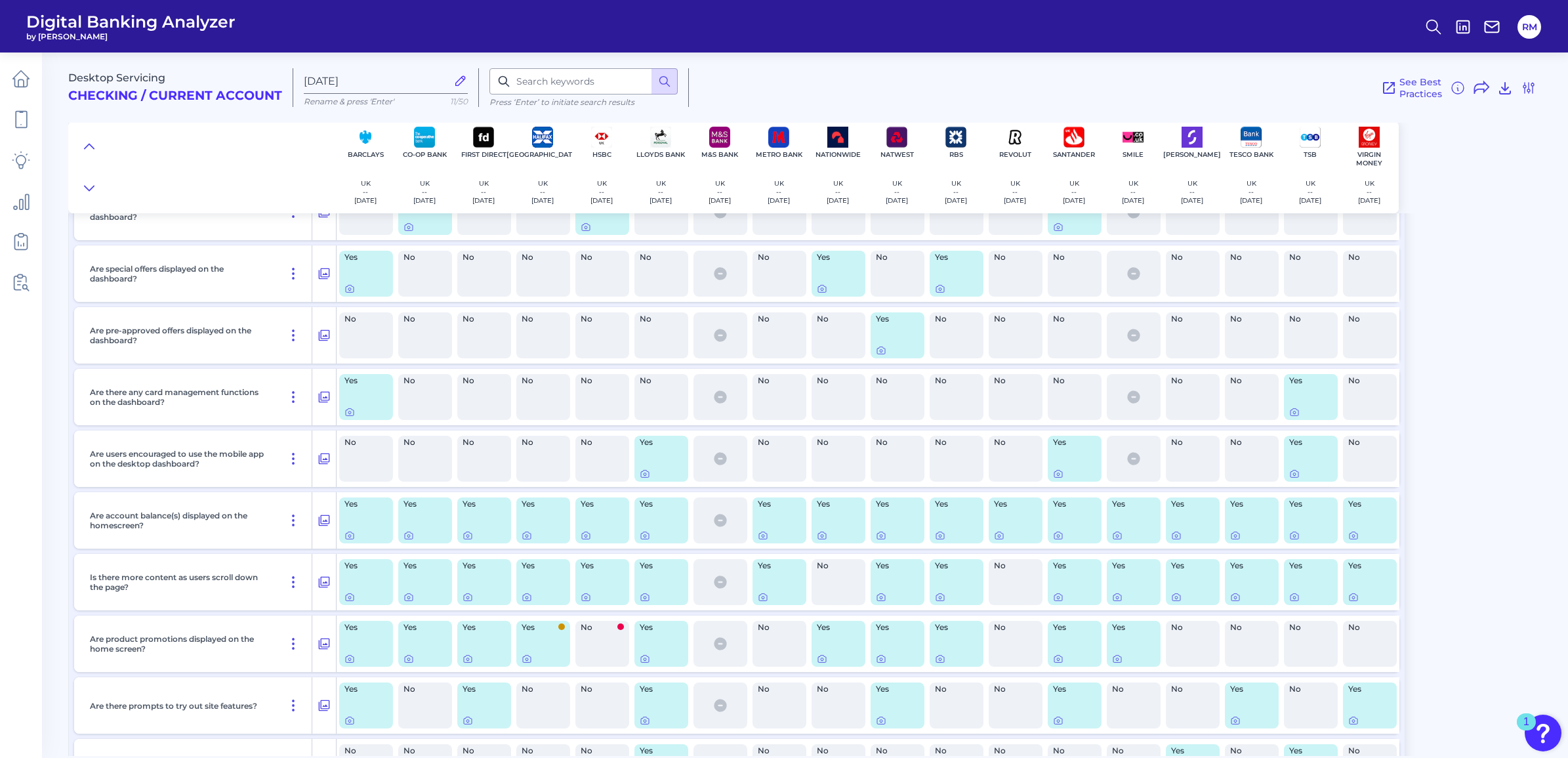
scroll to position [493, 0]
click at [822, 289] on icon at bounding box center [821, 290] width 3 height 3
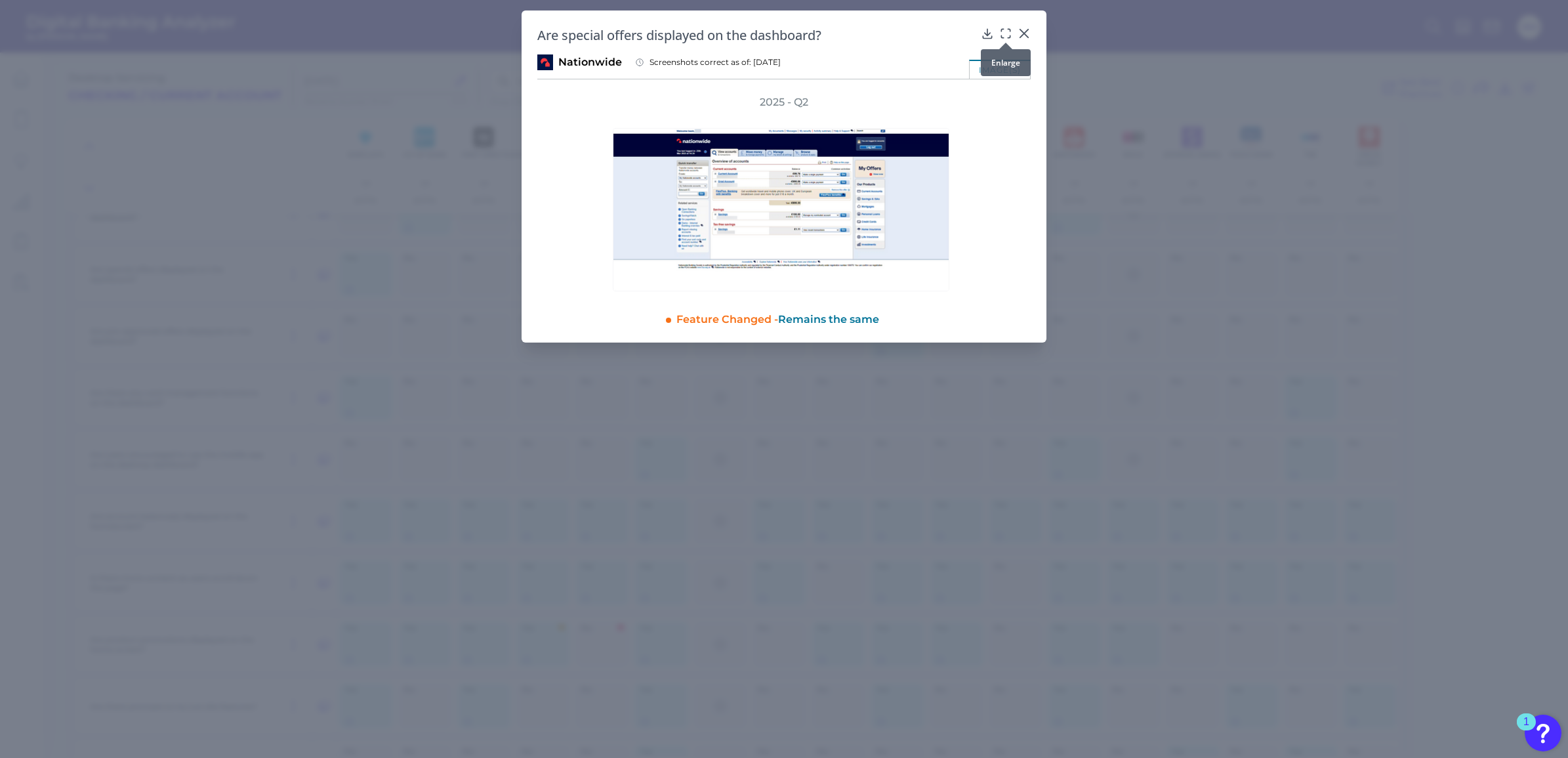
click at [1004, 31] on icon at bounding box center [1005, 33] width 13 height 13
